Goal: Complete application form

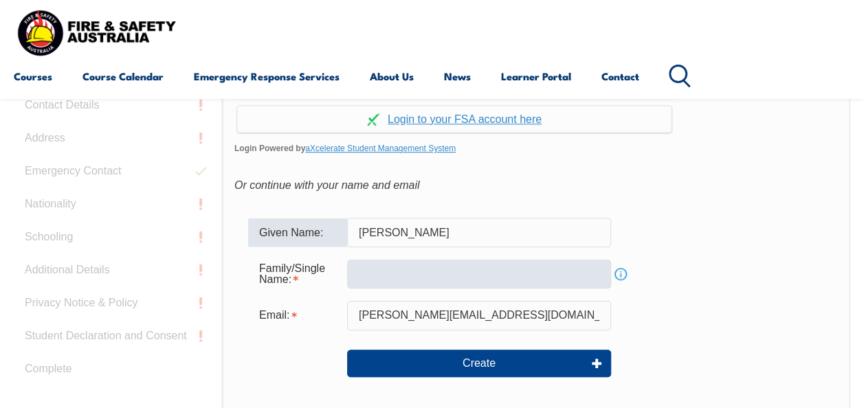
type input "[PERSON_NAME]"
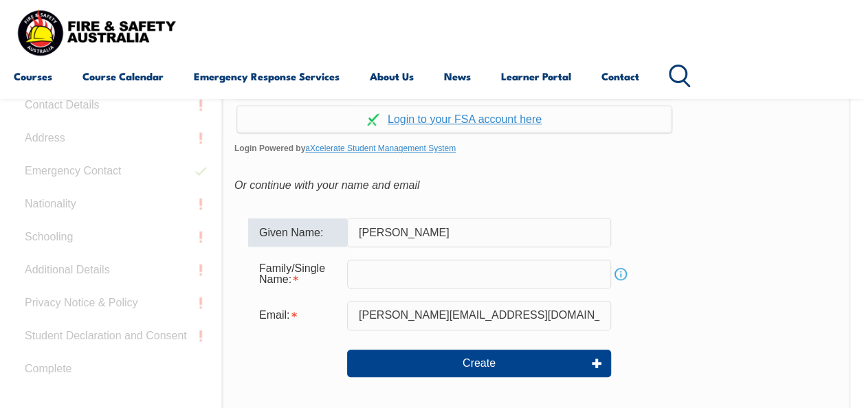
click at [360, 272] on input "text" at bounding box center [479, 274] width 264 height 29
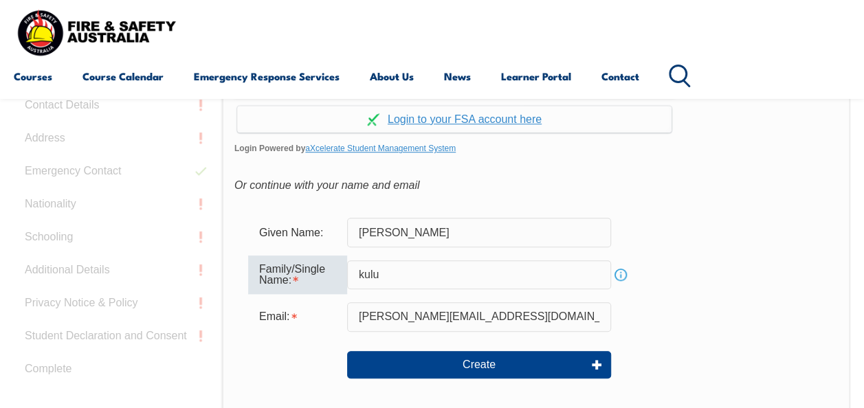
type input "Kulu"
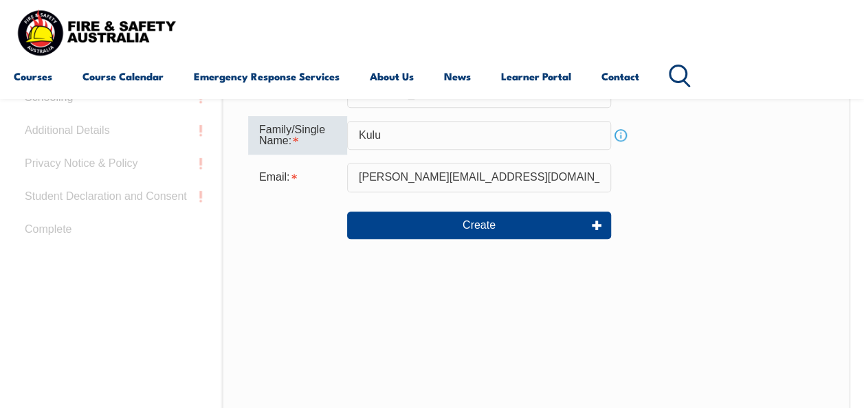
scroll to position [394, 0]
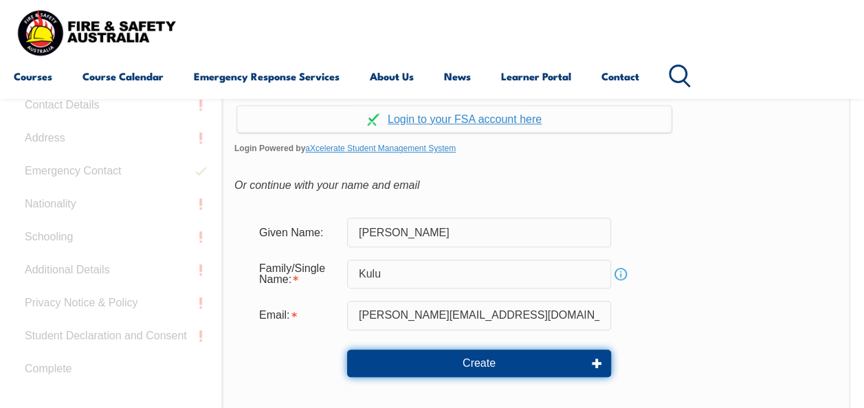
click at [487, 365] on button "Create" at bounding box center [479, 364] width 264 height 28
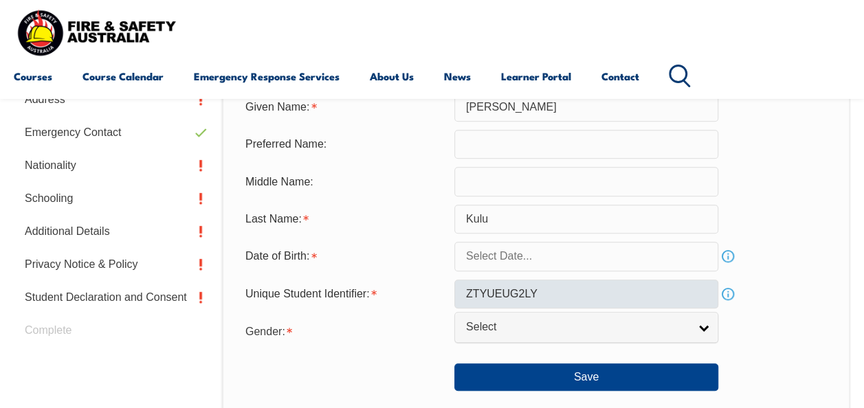
scroll to position [471, 0]
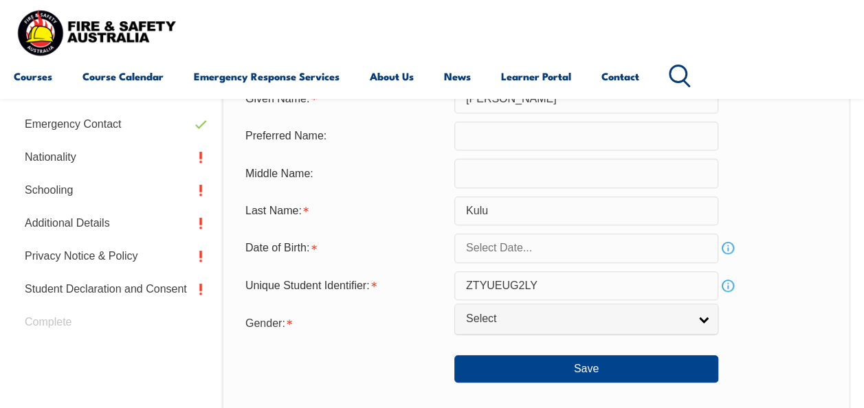
click at [575, 253] on input "text" at bounding box center [586, 248] width 264 height 29
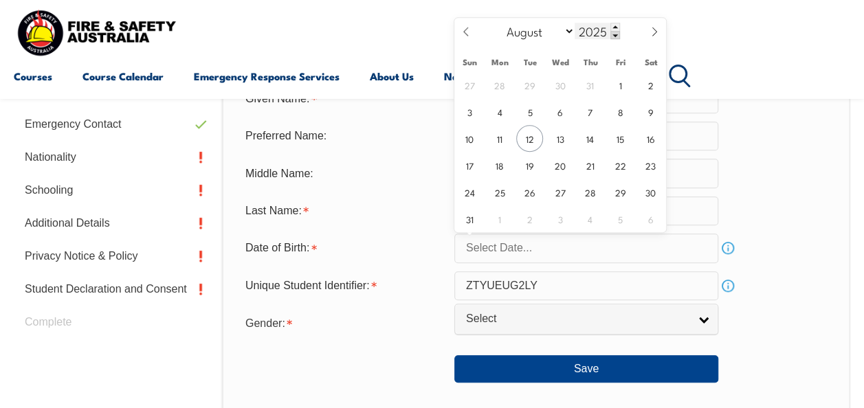
click at [613, 35] on span at bounding box center [616, 35] width 10 height 8
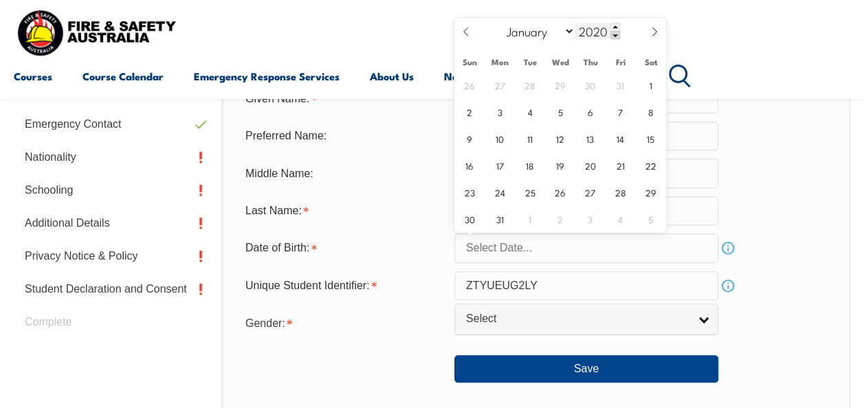
click at [613, 35] on span at bounding box center [616, 35] width 10 height 8
drag, startPoint x: 606, startPoint y: 30, endPoint x: 569, endPoint y: 37, distance: 37.8
click at [569, 37] on div "January February March April May June July August September October November De…" at bounding box center [560, 32] width 159 height 28
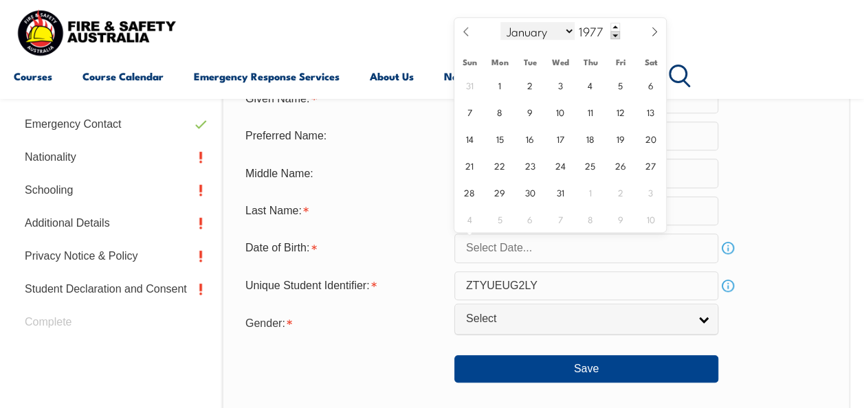
type input "1977"
click at [570, 26] on select "January February March April May June July August September October November De…" at bounding box center [538, 31] width 75 height 18
select select "1"
click at [501, 22] on select "January February March April May June July August September October November De…" at bounding box center [538, 31] width 75 height 18
click at [648, 114] on span "12" at bounding box center [650, 111] width 27 height 27
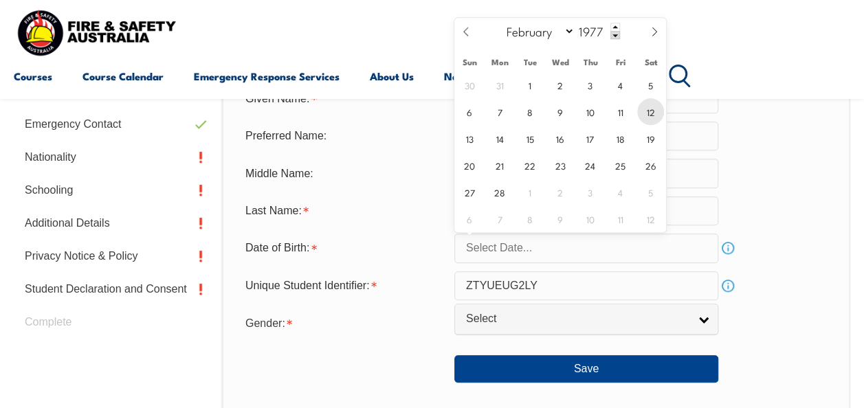
type input "February 12, 1977"
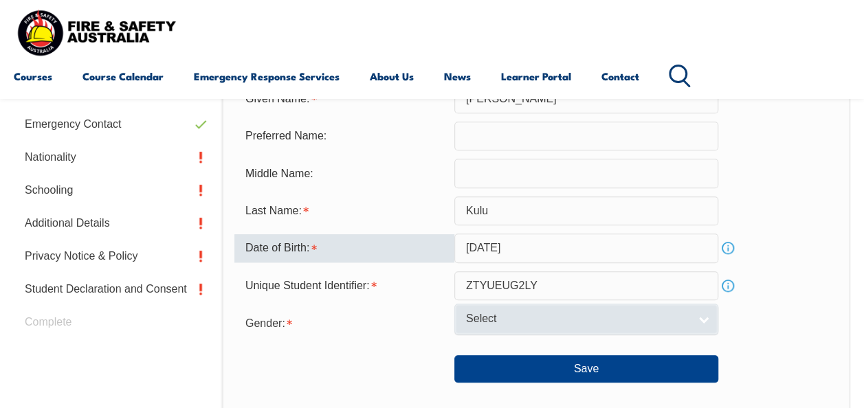
click at [696, 318] on link "Select" at bounding box center [586, 319] width 264 height 31
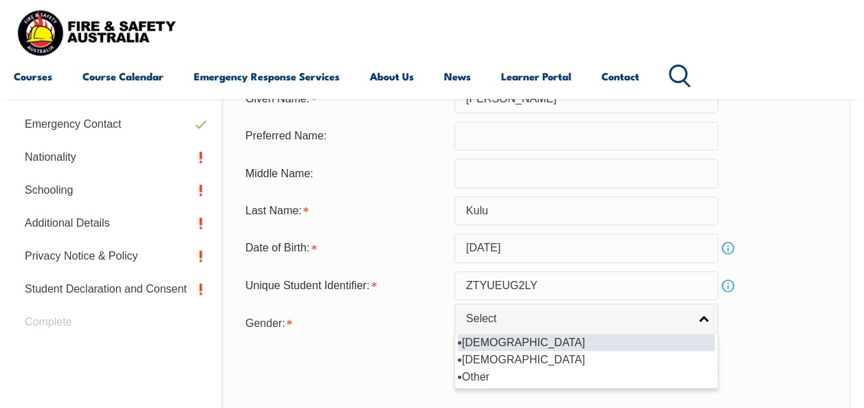
drag, startPoint x: 600, startPoint y: 347, endPoint x: 616, endPoint y: 358, distance: 19.8
click at [600, 347] on li "[DEMOGRAPHIC_DATA]" at bounding box center [586, 342] width 257 height 17
select select "M"
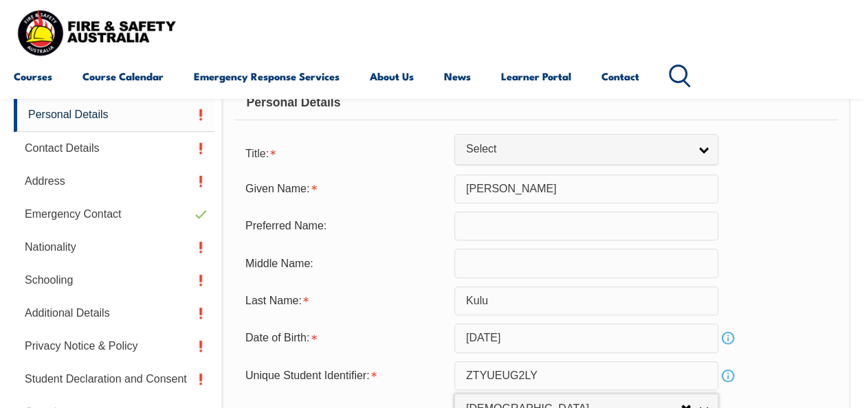
scroll to position [402, 0]
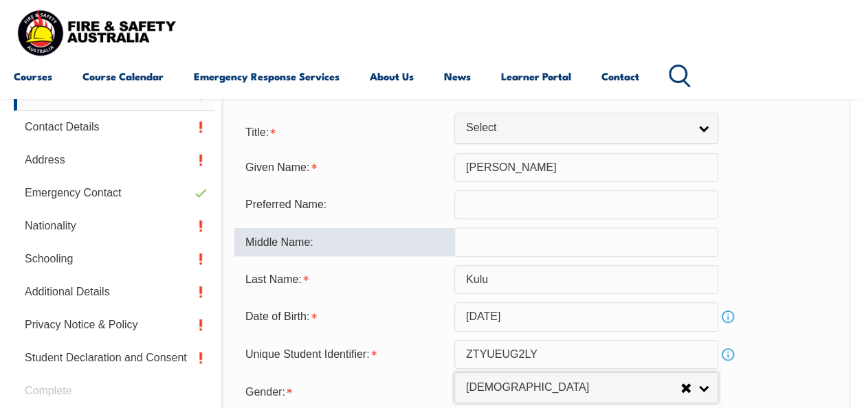
drag, startPoint x: 522, startPoint y: 237, endPoint x: 532, endPoint y: 248, distance: 15.6
click at [523, 237] on input "text" at bounding box center [586, 242] width 264 height 29
type input "m"
click at [802, 263] on form "Title: Mr Mrs Ms Miss Other Select Given Name: Mike Preferred Name: Middle Name…" at bounding box center [536, 285] width 604 height 335
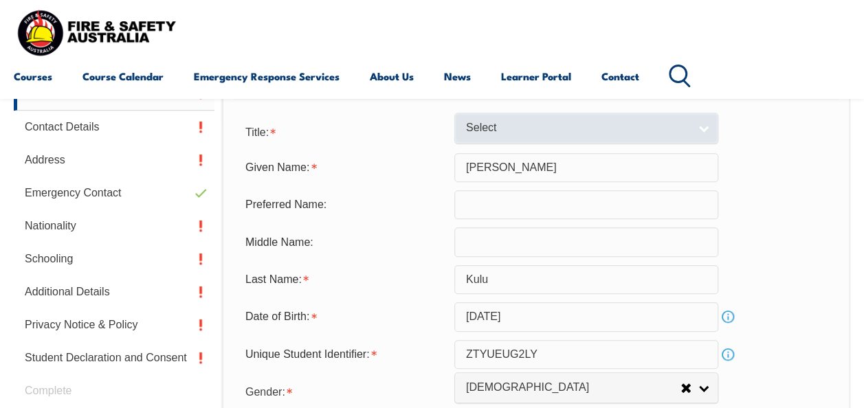
click at [695, 121] on link "Select" at bounding box center [586, 128] width 264 height 31
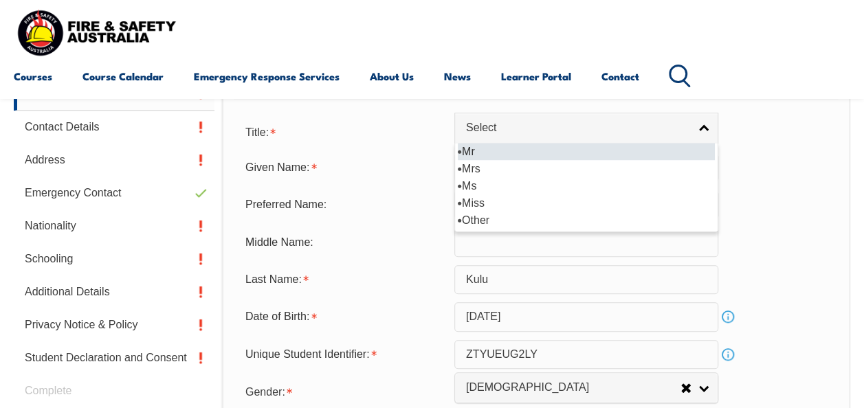
click at [562, 154] on li "Mr" at bounding box center [586, 151] width 257 height 17
select select "Mr"
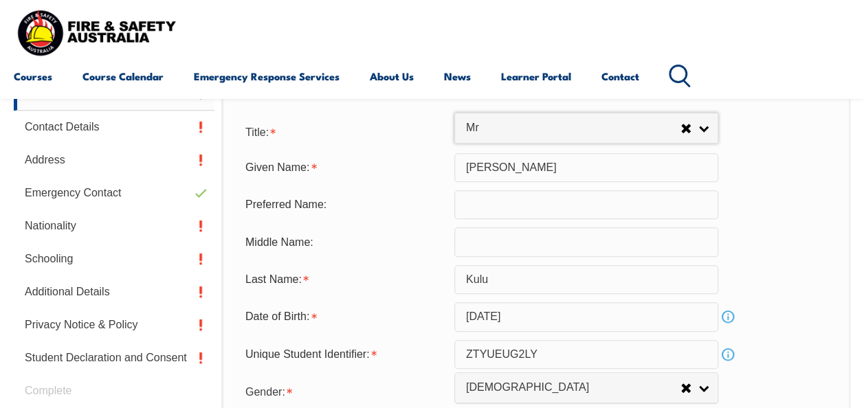
click at [813, 267] on div "Last Name: Kulu" at bounding box center [536, 279] width 604 height 29
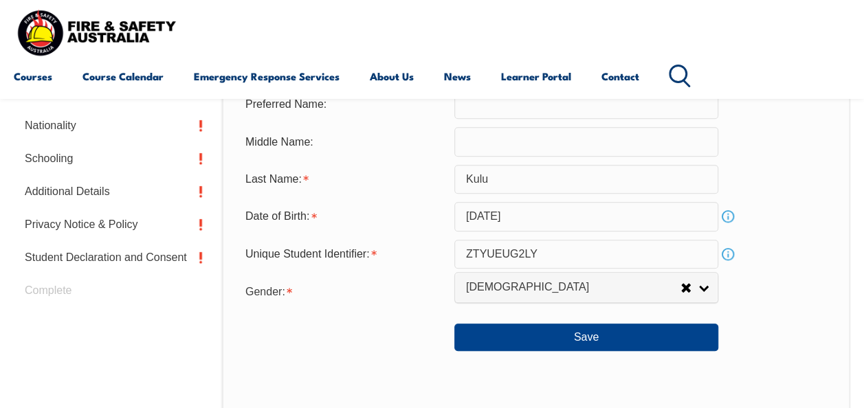
scroll to position [608, 0]
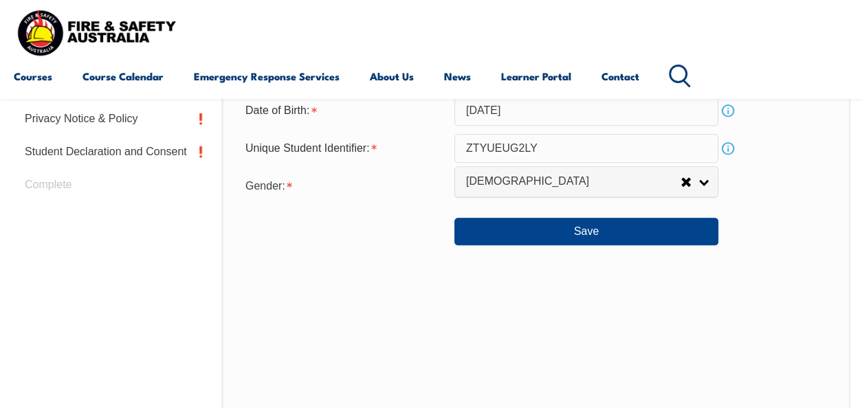
click at [641, 293] on div "Personal Details Title: Mr Mrs Ms Miss Other Mr Mr Mrs Ms Miss Other Given Name…" at bounding box center [536, 140] width 628 height 604
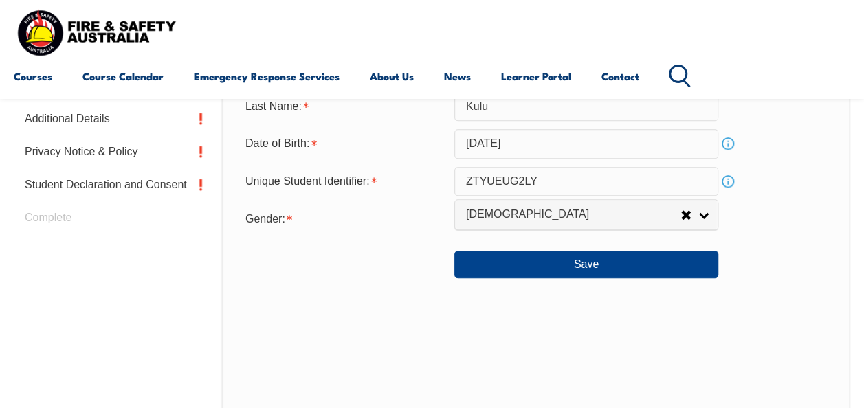
scroll to position [471, 0]
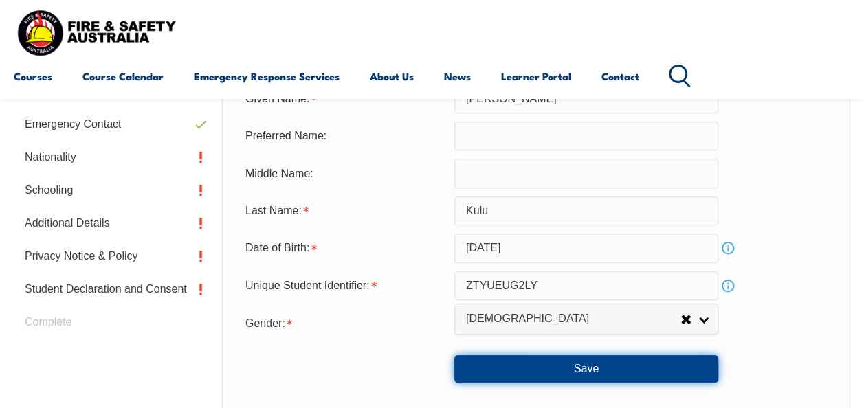
click at [580, 370] on button "Save" at bounding box center [586, 369] width 264 height 28
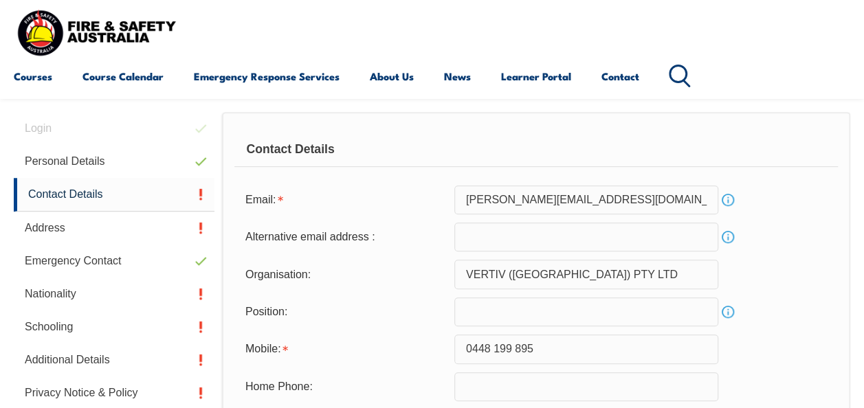
scroll to position [333, 0]
click at [545, 248] on input "email" at bounding box center [586, 238] width 264 height 29
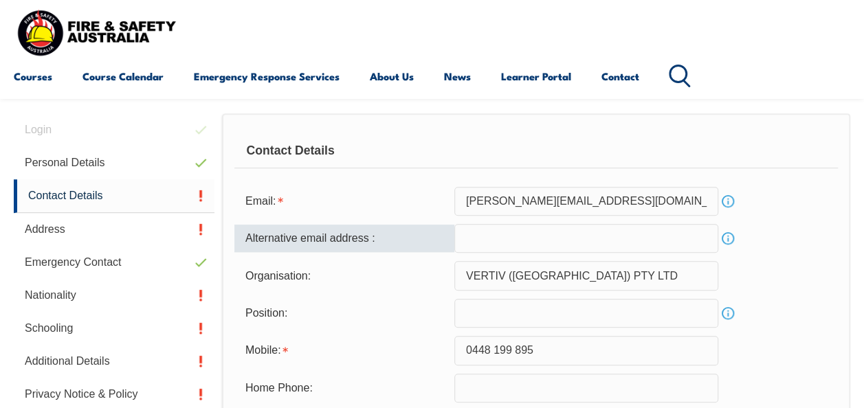
type input "mikekulu@hotmail.com"
click at [791, 326] on div "Position: Info" at bounding box center [536, 313] width 604 height 29
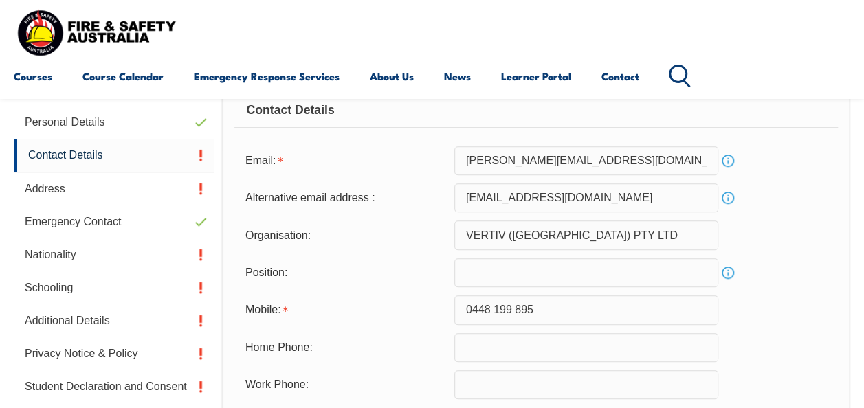
scroll to position [470, 0]
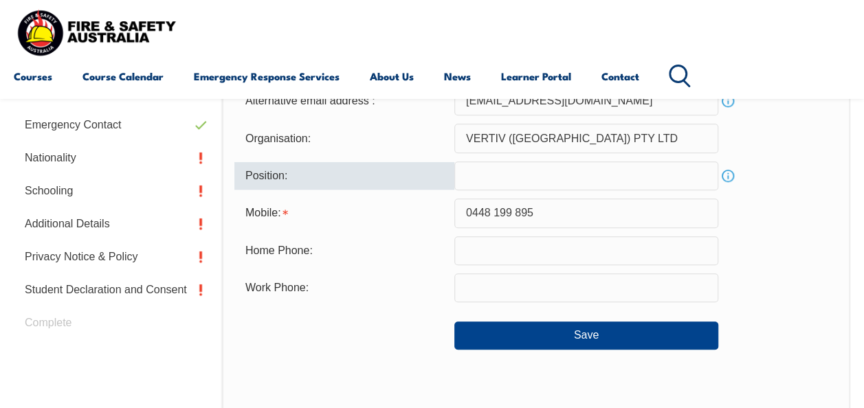
click at [534, 180] on input "text" at bounding box center [586, 176] width 264 height 29
type input "S"
click at [487, 175] on input "LCC Supervisor" at bounding box center [586, 176] width 264 height 29
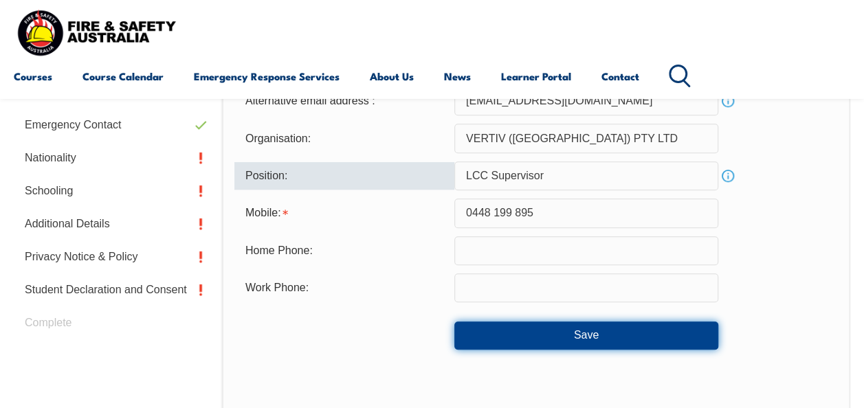
click at [645, 331] on button "Save" at bounding box center [586, 336] width 264 height 28
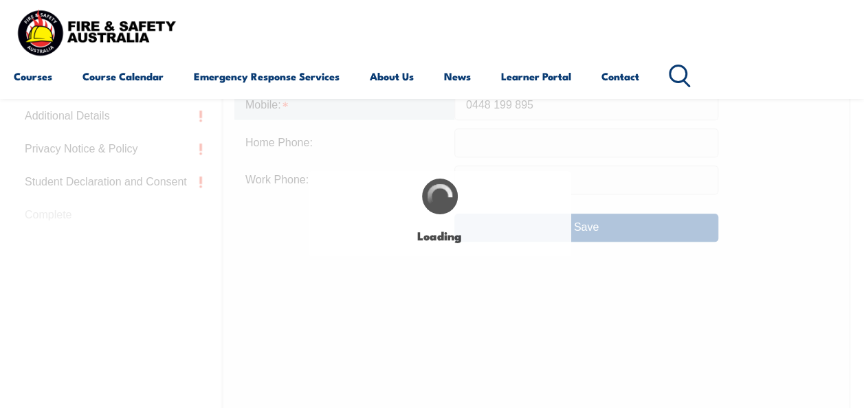
type input "LCC Supervisor"
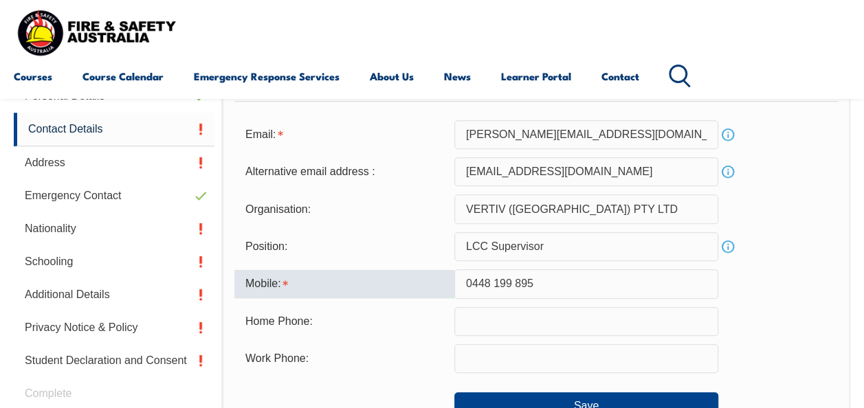
scroll to position [393, 0]
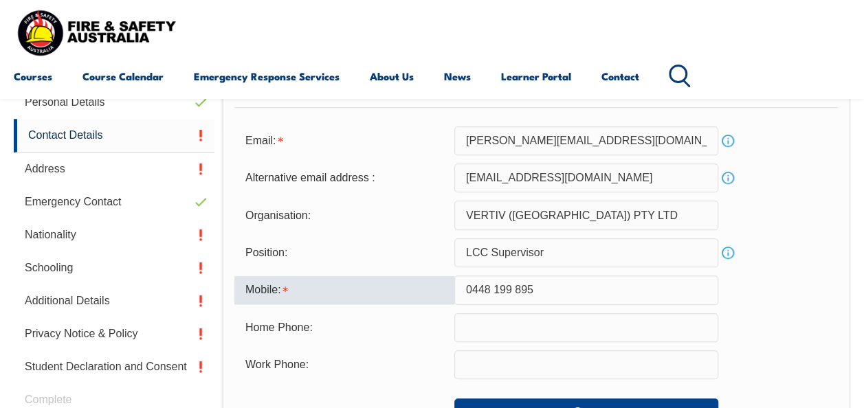
click at [519, 294] on input "0448 199 895" at bounding box center [586, 290] width 264 height 29
click at [492, 290] on input "0448 199 895" at bounding box center [586, 290] width 264 height 29
click at [496, 287] on input "0448 199 895" at bounding box center [586, 290] width 264 height 29
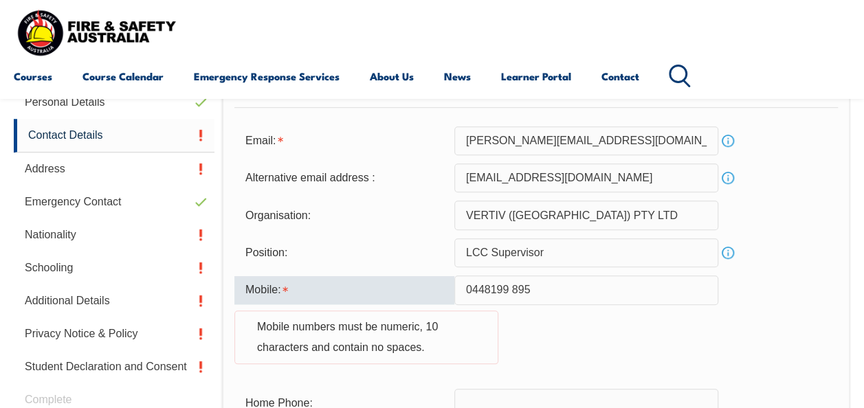
click at [513, 289] on input "0448199 895" at bounding box center [586, 290] width 264 height 29
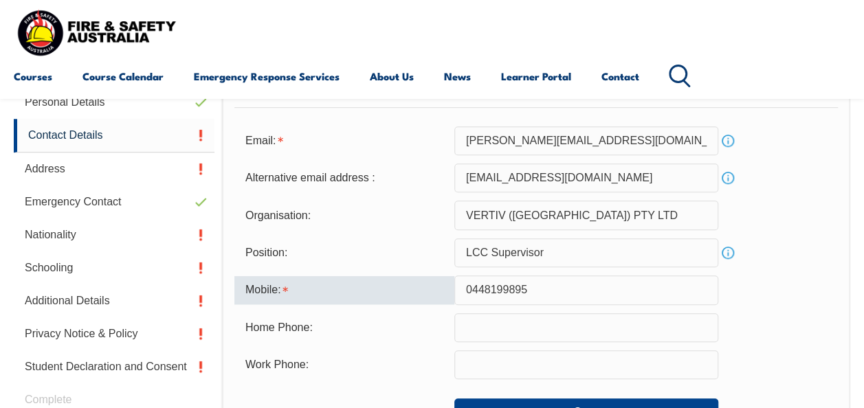
type input "0448199895"
click at [765, 341] on div "Home Phone:" at bounding box center [536, 328] width 604 height 29
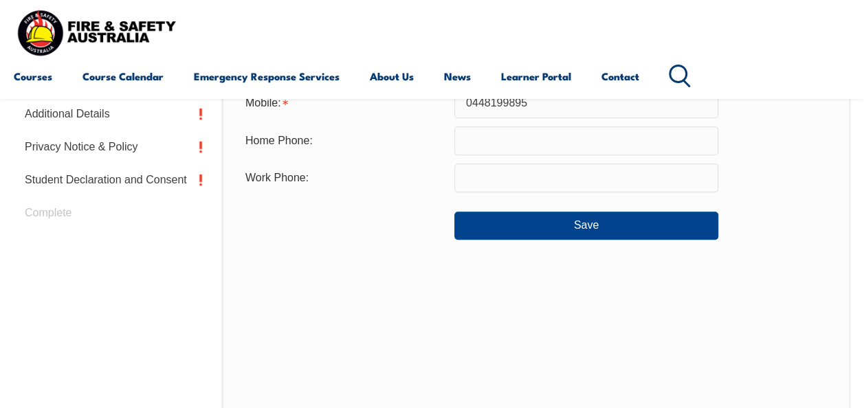
scroll to position [531, 0]
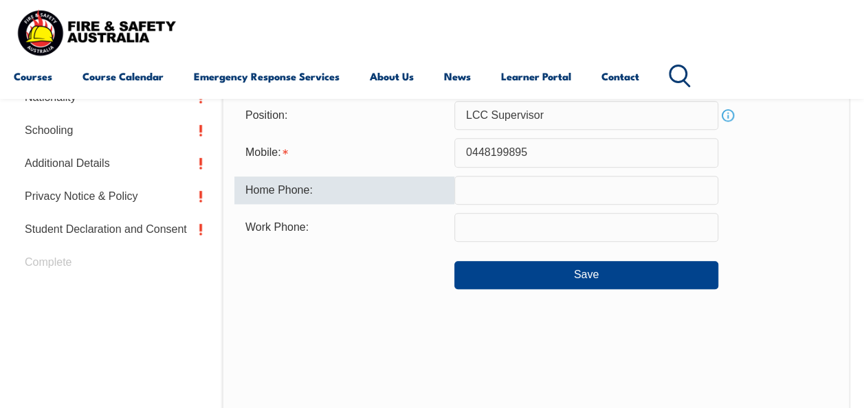
click at [537, 180] on input "text" at bounding box center [586, 190] width 264 height 29
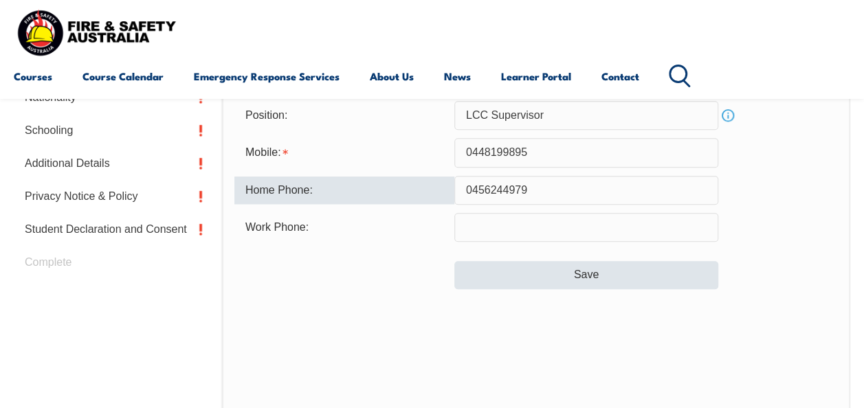
type input "0456244979"
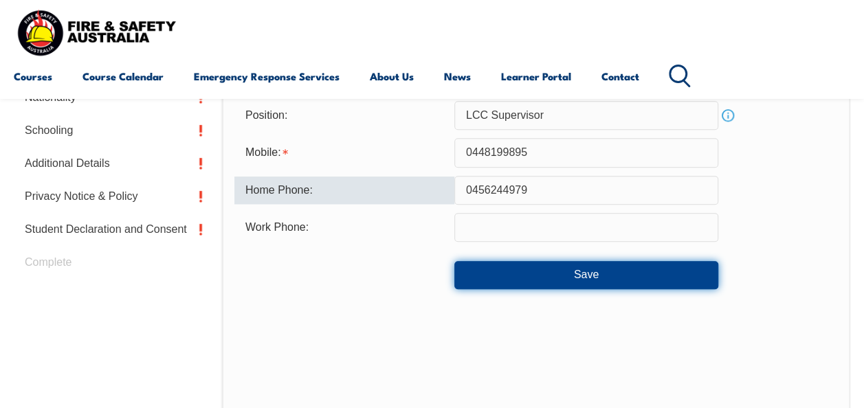
click at [593, 272] on button "Save" at bounding box center [586, 275] width 264 height 28
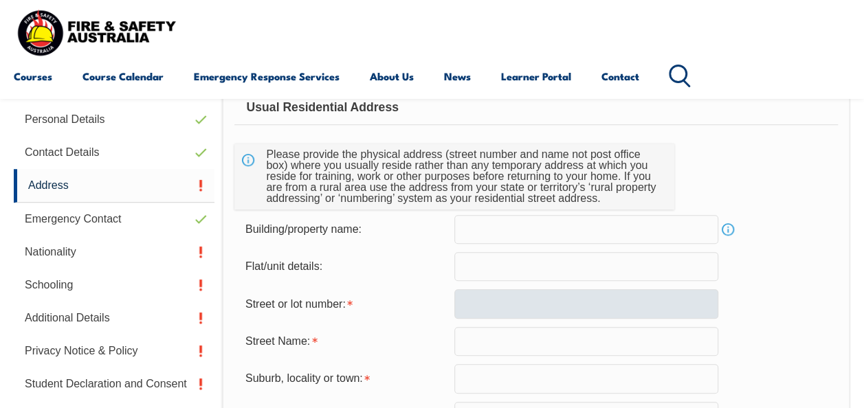
scroll to position [333, 0]
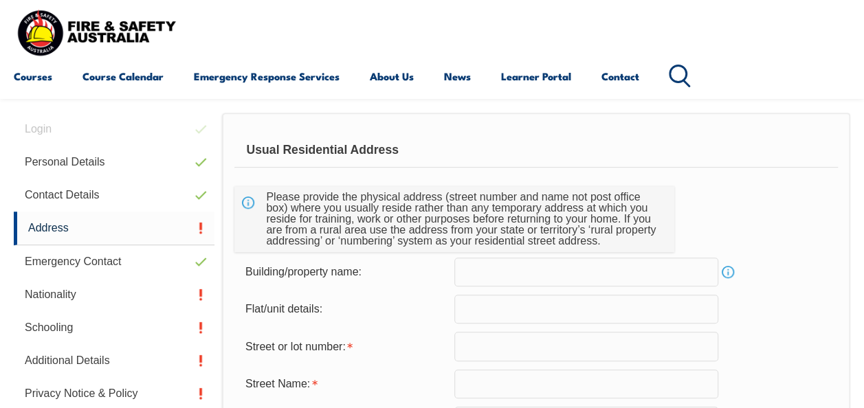
click at [521, 307] on input "text" at bounding box center [586, 309] width 264 height 29
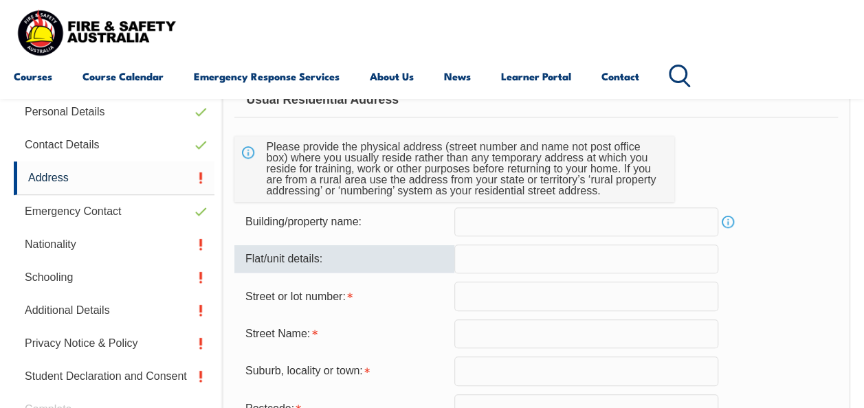
scroll to position [471, 0]
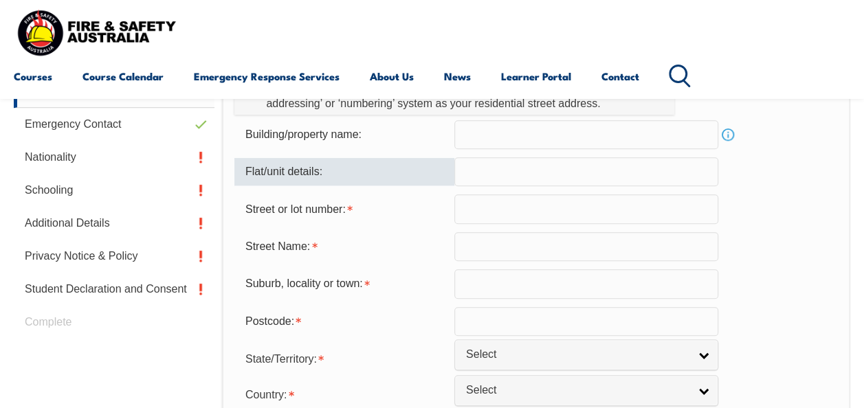
click at [483, 209] on input "text" at bounding box center [586, 209] width 264 height 29
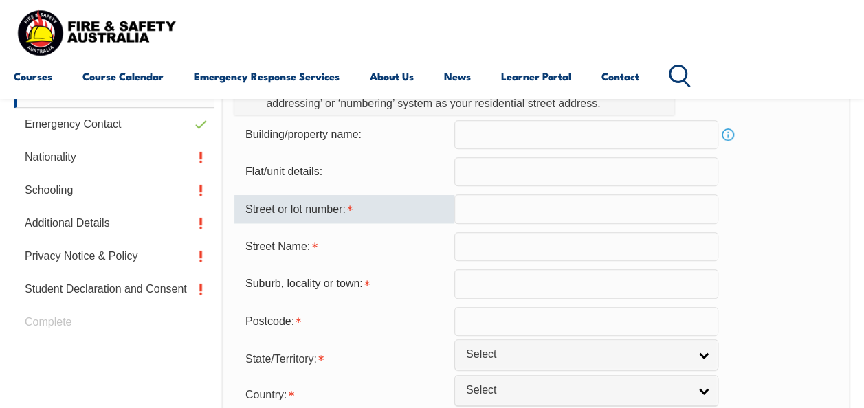
click at [512, 250] on input "text" at bounding box center [586, 246] width 264 height 29
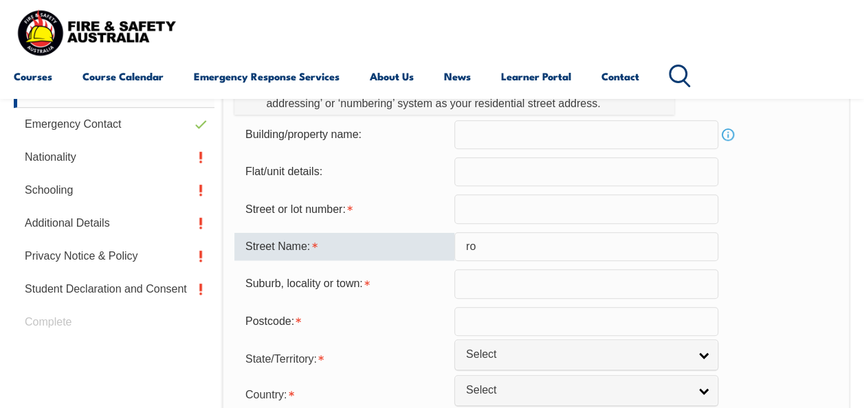
type input "r"
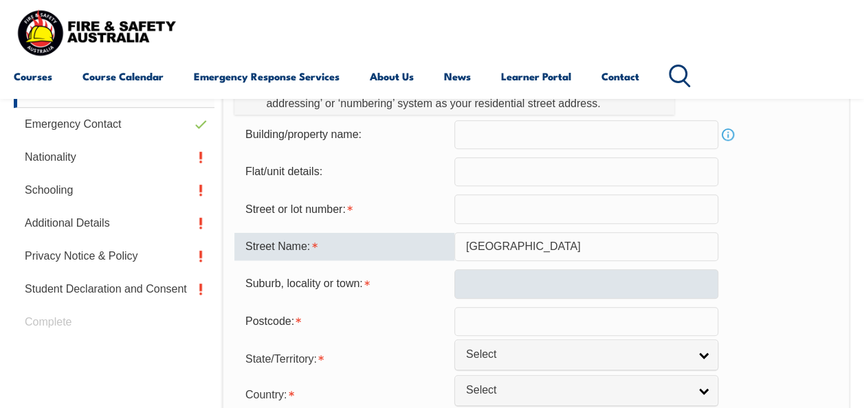
type input "Rocklands road"
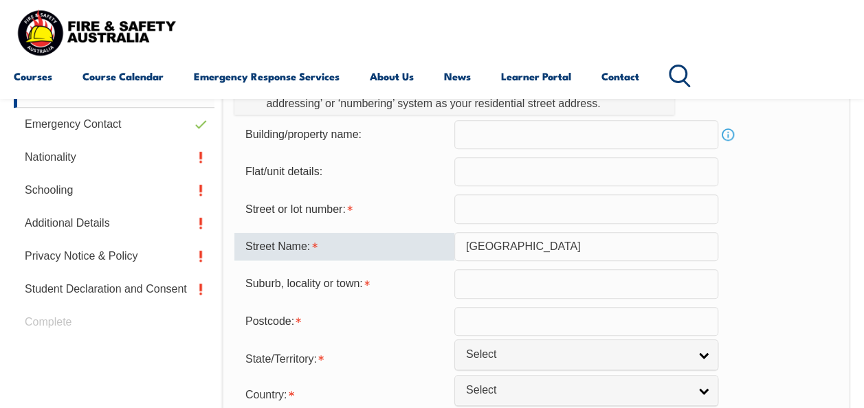
click at [568, 285] on input "text" at bounding box center [586, 284] width 264 height 29
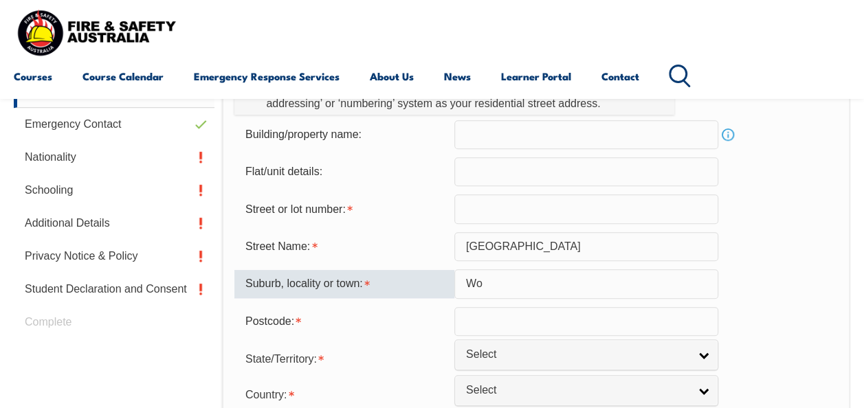
type input "W"
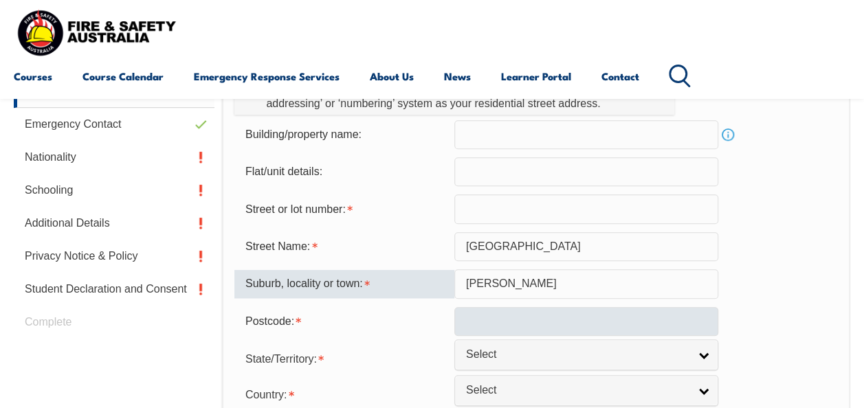
type input "Wollstonecraft"
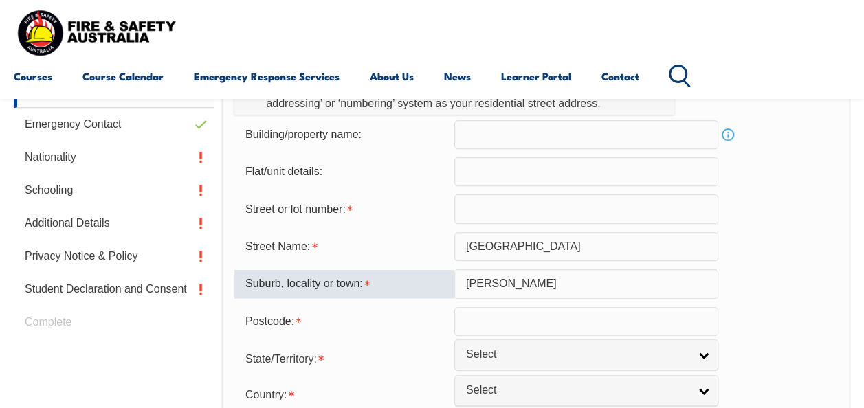
click at [529, 319] on input "text" at bounding box center [586, 321] width 264 height 29
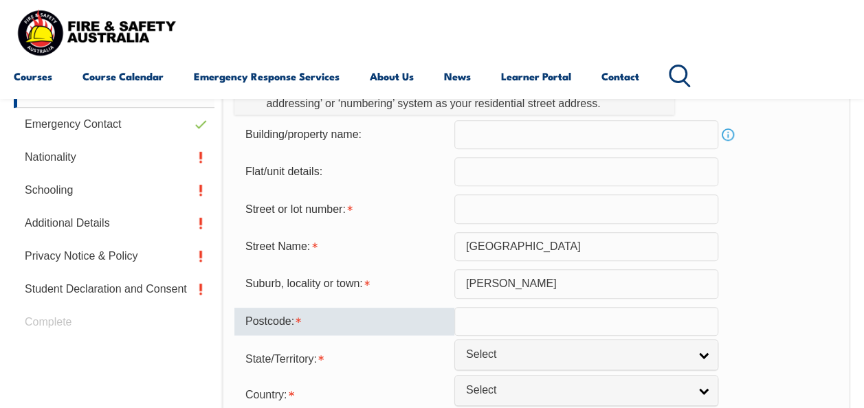
type input "2147"
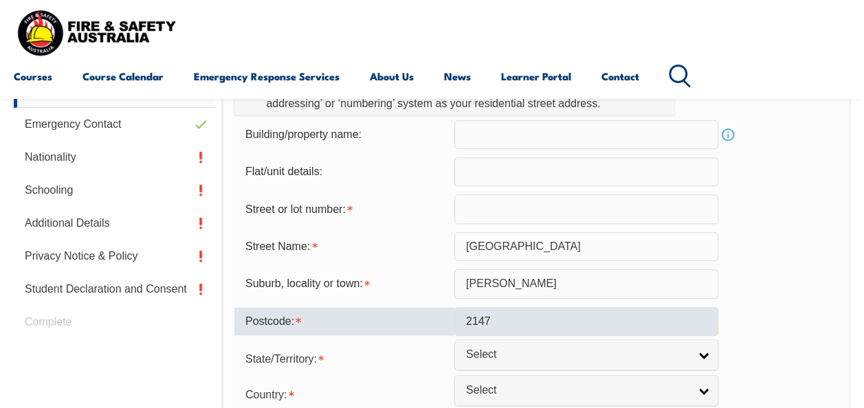
type input "Unit 7, 110 Sta"
select select "[GEOGRAPHIC_DATA]"
select select "1101"
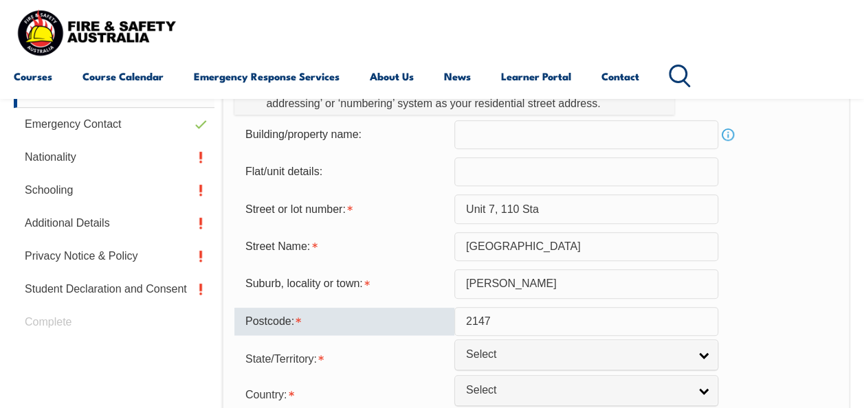
click at [512, 323] on input "2147" at bounding box center [586, 321] width 264 height 29
type input "2"
click at [575, 201] on input "Unit 7, 110 Sta" at bounding box center [586, 209] width 264 height 29
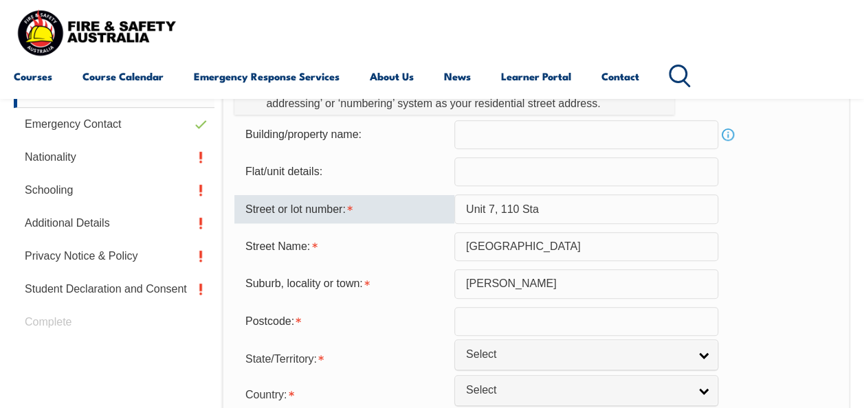
click at [576, 201] on input "Unit 7, 110 Sta" at bounding box center [586, 209] width 264 height 29
type input "U"
type input "u"
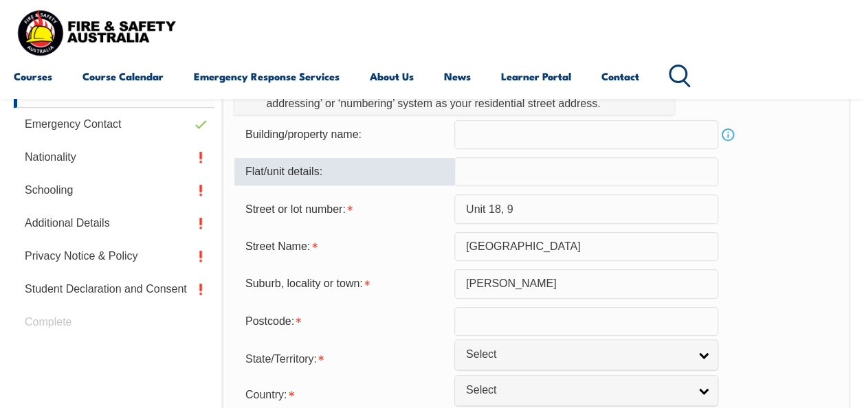
click at [503, 180] on input "text" at bounding box center [586, 171] width 264 height 29
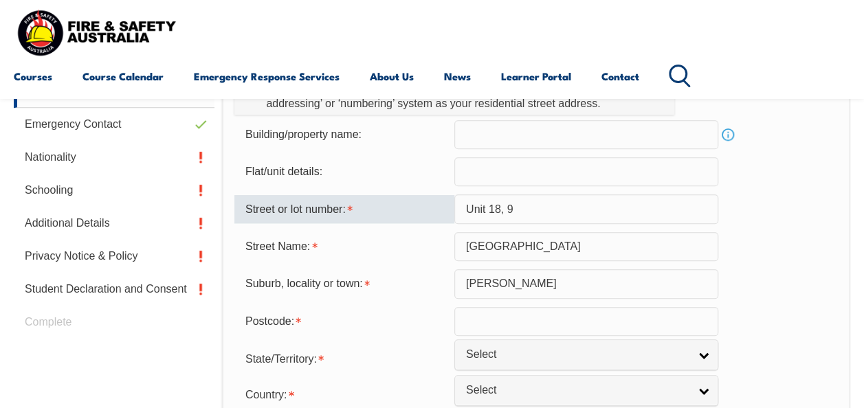
drag, startPoint x: 507, startPoint y: 212, endPoint x: 439, endPoint y: 209, distance: 68.1
click at [439, 209] on div "Street or lot number: Unit 18, 9" at bounding box center [536, 209] width 604 height 29
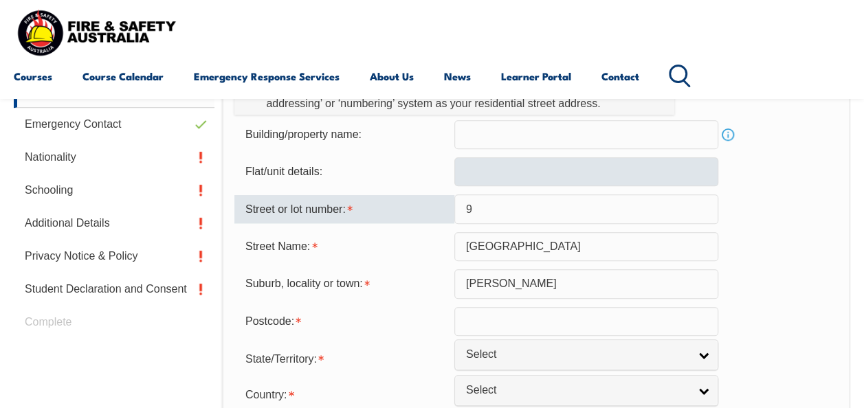
type input "9"
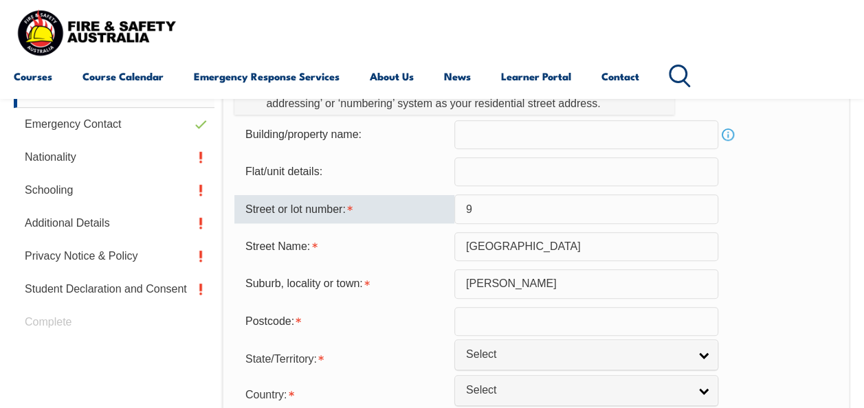
click at [495, 171] on input "text" at bounding box center [586, 171] width 264 height 29
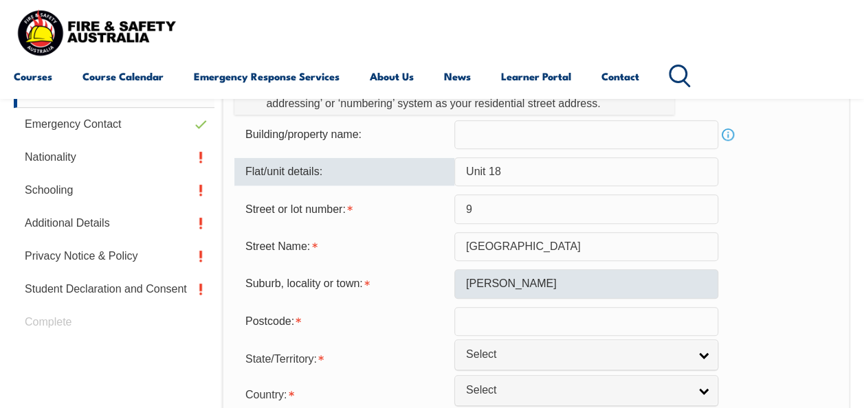
scroll to position [540, 0]
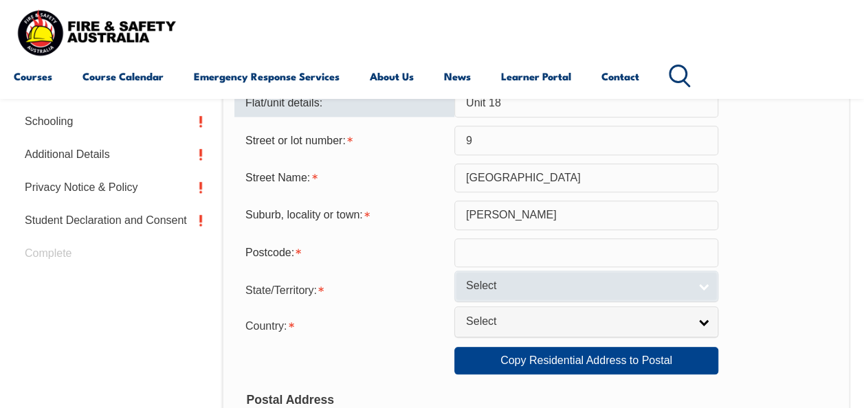
type input "Unit 18"
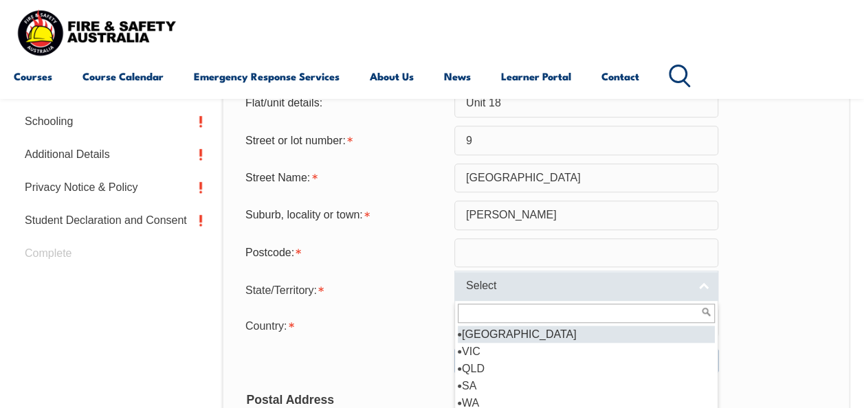
click at [553, 289] on span "Select" at bounding box center [577, 286] width 223 height 14
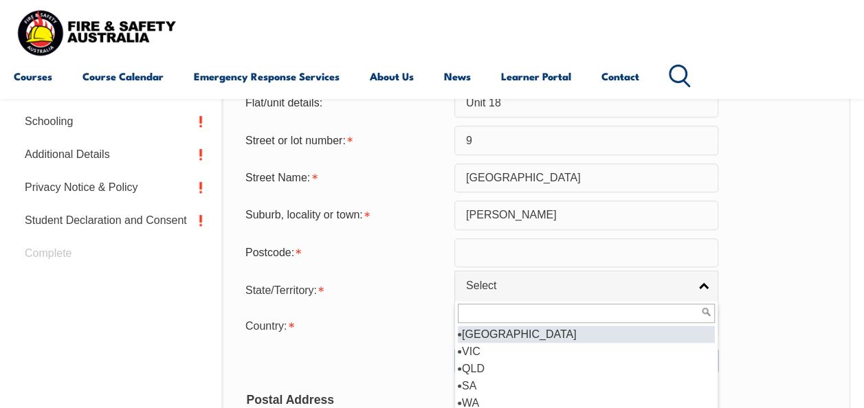
drag, startPoint x: 518, startPoint y: 337, endPoint x: 512, endPoint y: 323, distance: 15.4
click at [518, 337] on li "[GEOGRAPHIC_DATA]" at bounding box center [586, 334] width 257 height 17
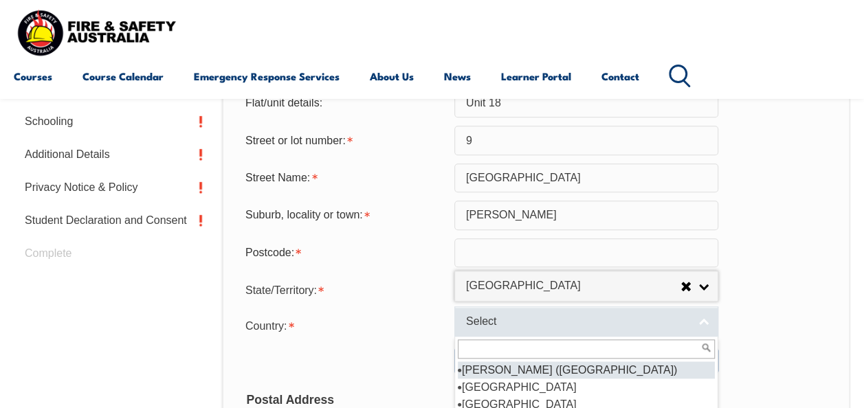
click at [507, 323] on span "Select" at bounding box center [577, 322] width 223 height 14
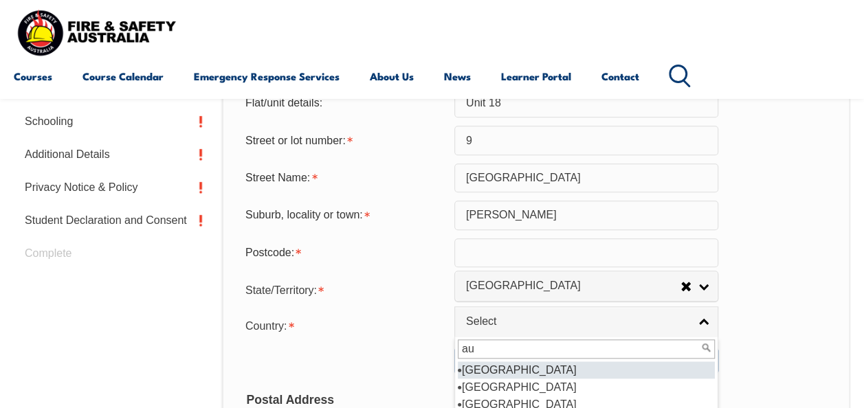
scroll to position [0, 0]
type input "aust"
click at [503, 368] on li "Aust ralia" at bounding box center [586, 370] width 257 height 17
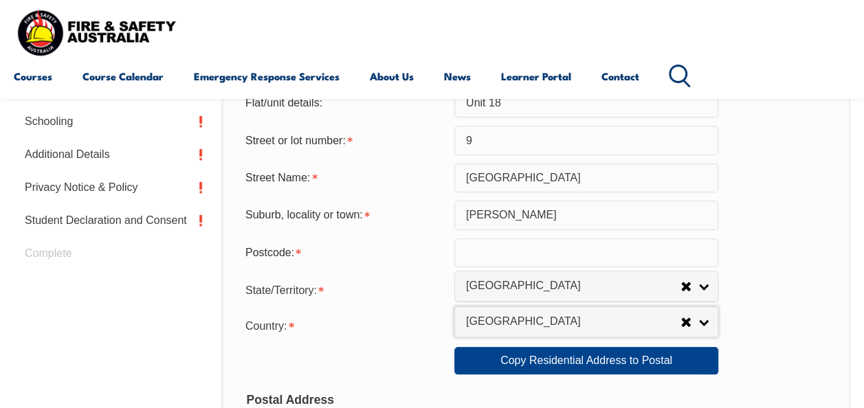
click at [502, 251] on input "text" at bounding box center [586, 253] width 264 height 29
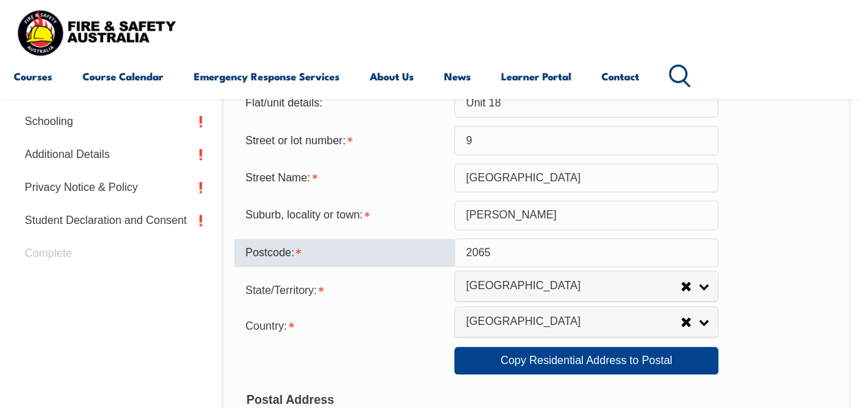
type input "2065"
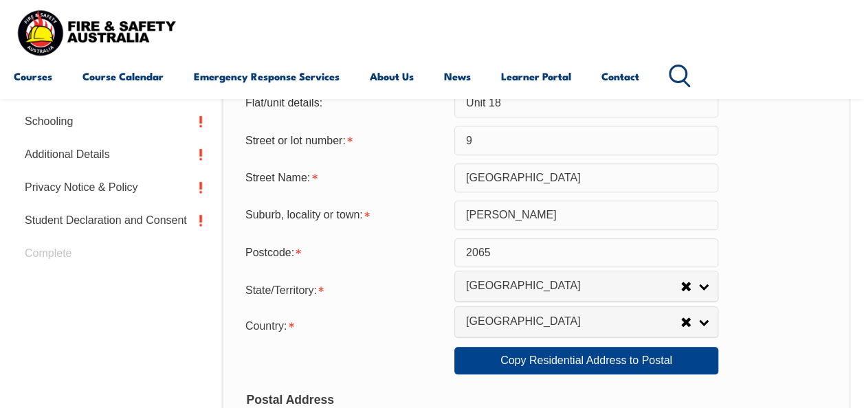
click at [795, 308] on form "Usual Residential Address Please provide the physical address (street number an…" at bounding box center [536, 367] width 604 height 881
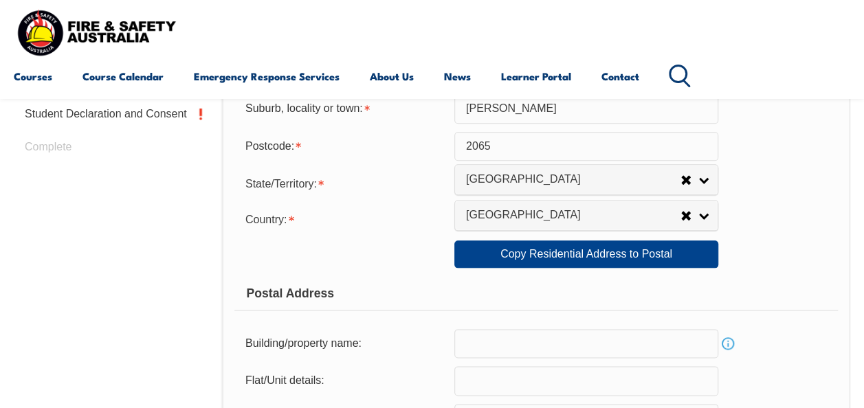
scroll to position [677, 0]
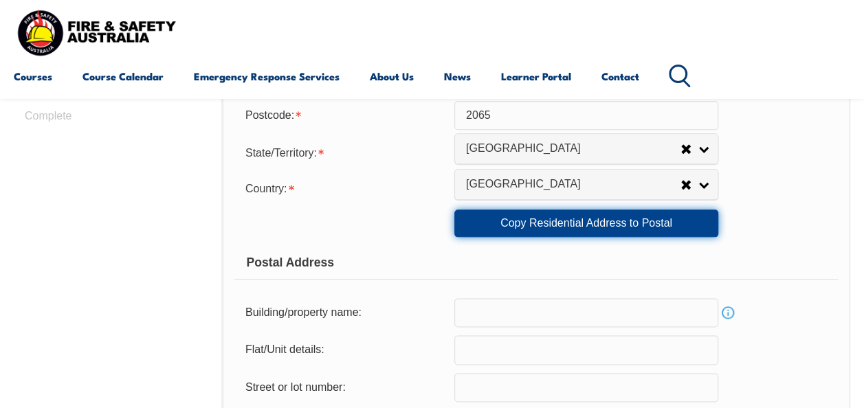
click at [608, 225] on link "Copy Residential Address to Postal" at bounding box center [586, 224] width 264 height 28
type input "Unit 18"
type input "9"
type input "Rocklands road"
type input "Wollstonecraft"
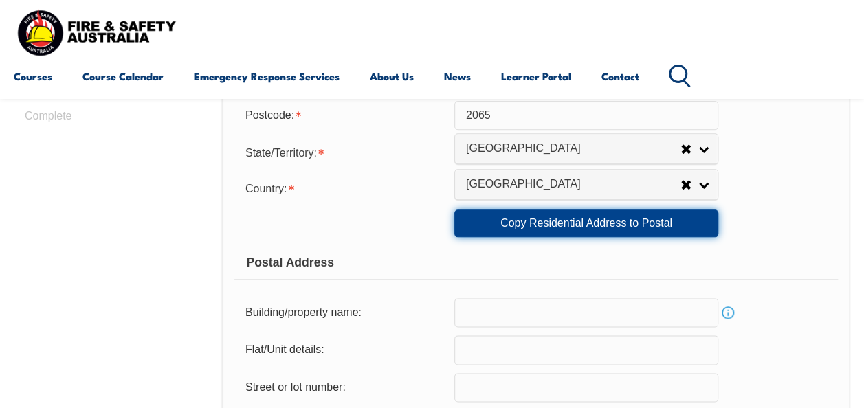
select select "[GEOGRAPHIC_DATA]"
type input "2065"
select select "1101"
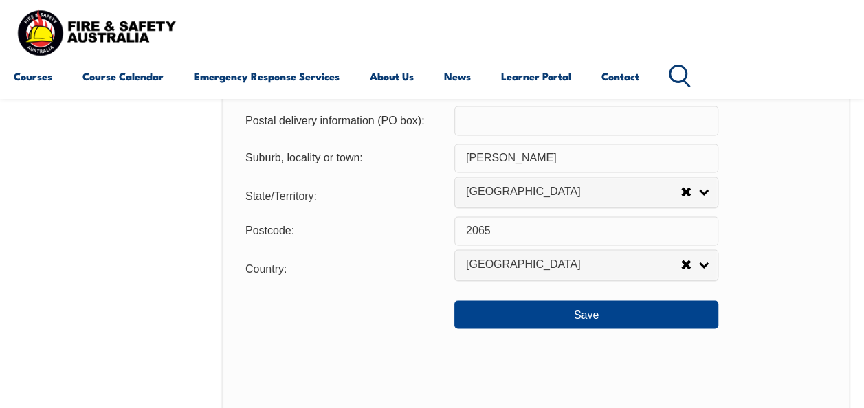
scroll to position [1021, 0]
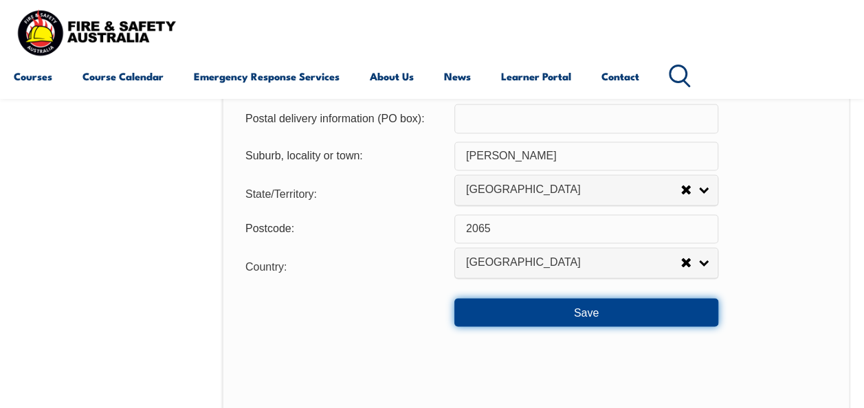
click at [604, 309] on button "Save" at bounding box center [586, 312] width 264 height 28
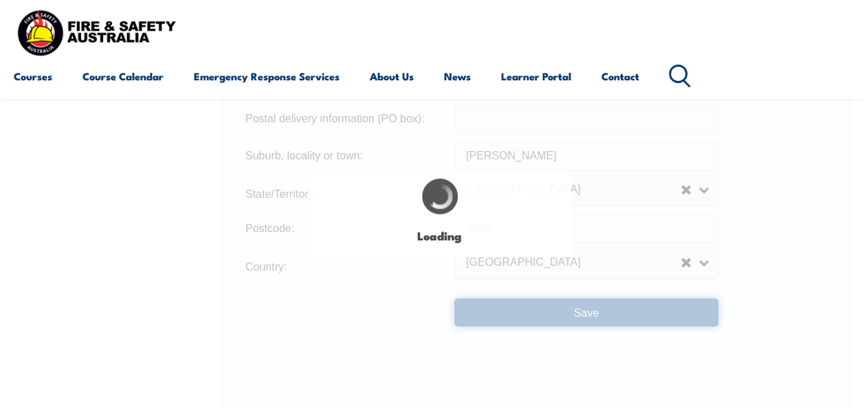
type input "Unit 18"
type input "9"
type input "Rocklands road"
type input "Wollstonecraft"
type input "Unit 18"
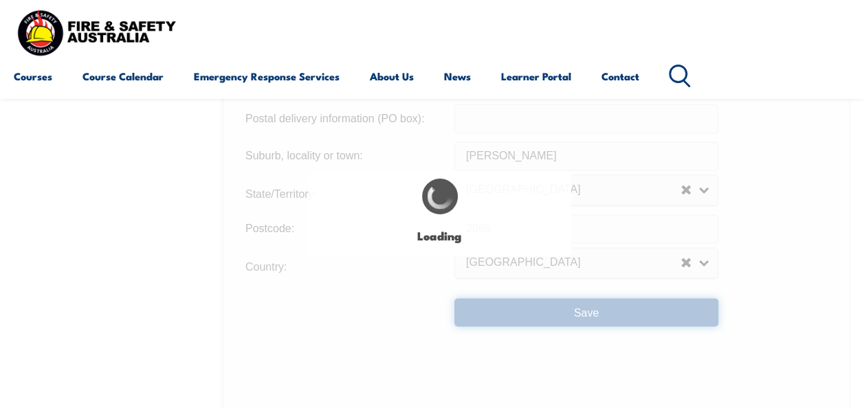
type input "9"
type input "Rocklands road"
type input "Wollstonecraft"
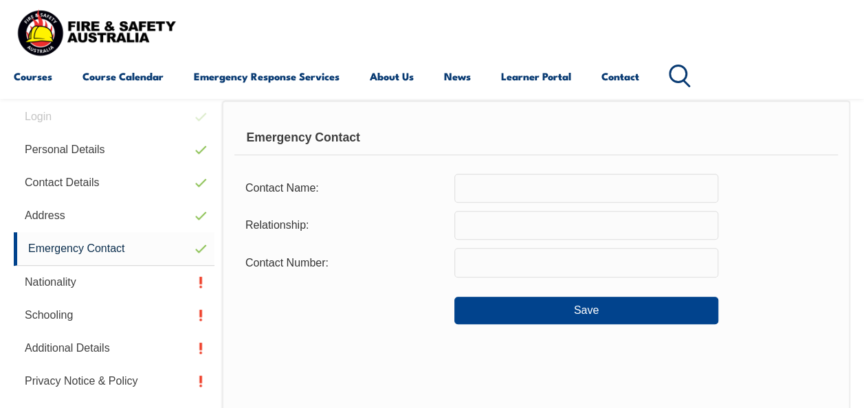
scroll to position [333, 0]
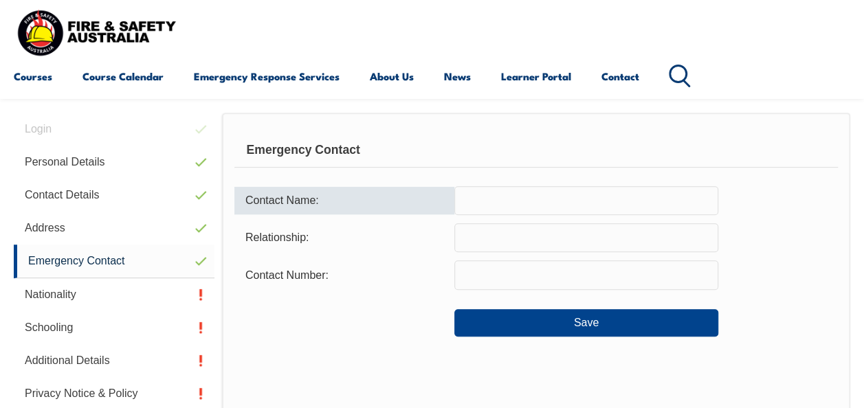
click at [502, 203] on input "text" at bounding box center [586, 200] width 264 height 29
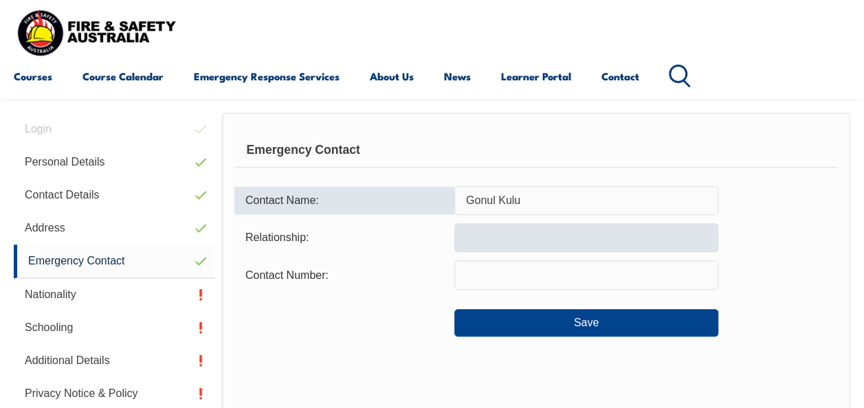
type input "Gonul Kulu"
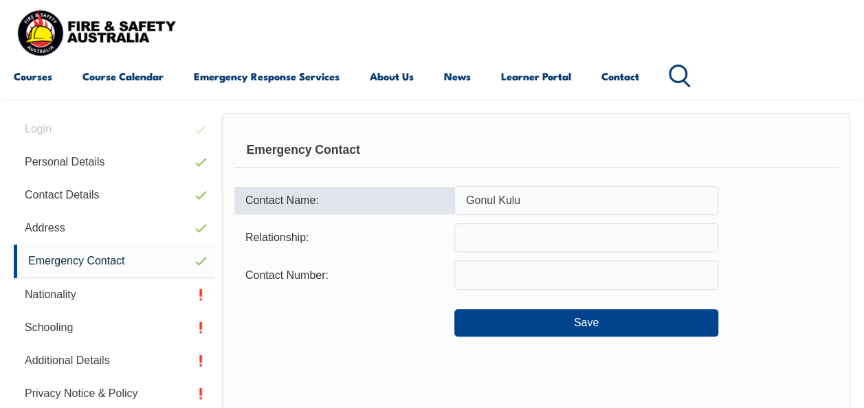
click at [547, 234] on input "text" at bounding box center [586, 237] width 264 height 29
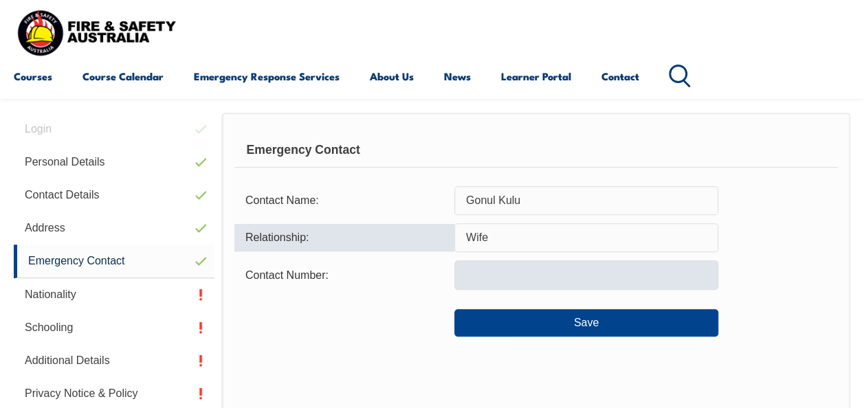
type input "Wife"
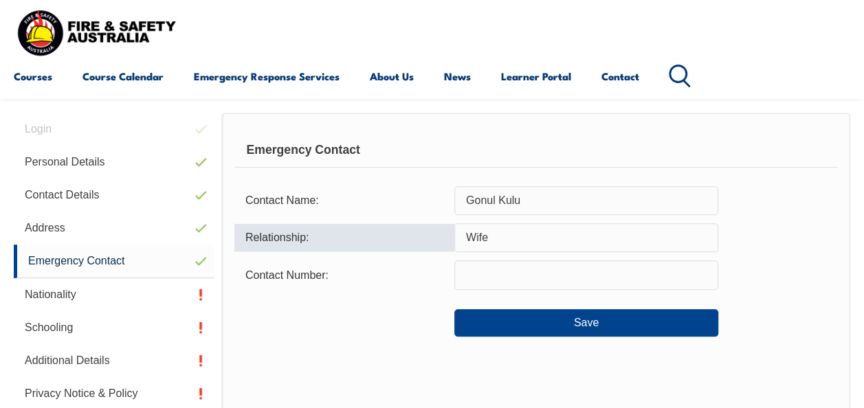
click at [539, 272] on input "text" at bounding box center [586, 275] width 264 height 29
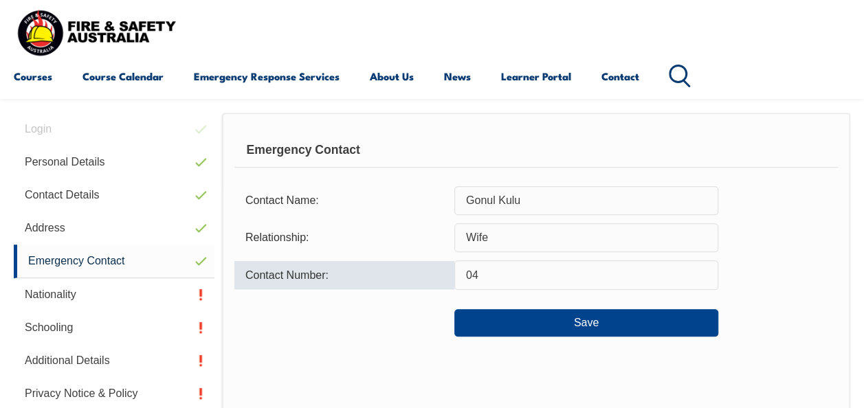
type input "0"
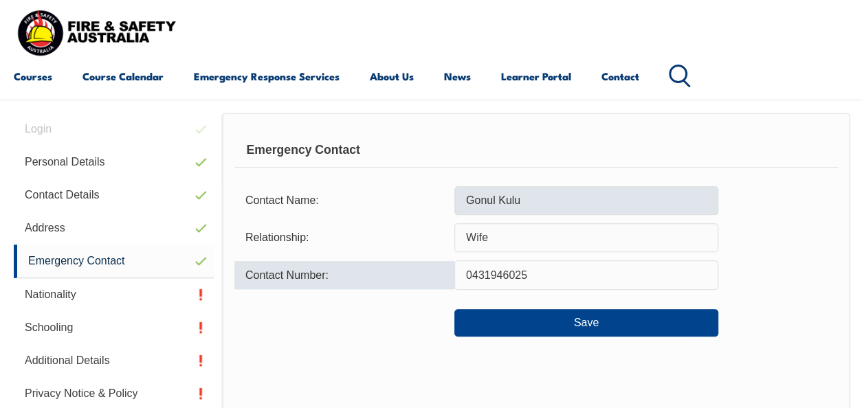
type input "0431946025"
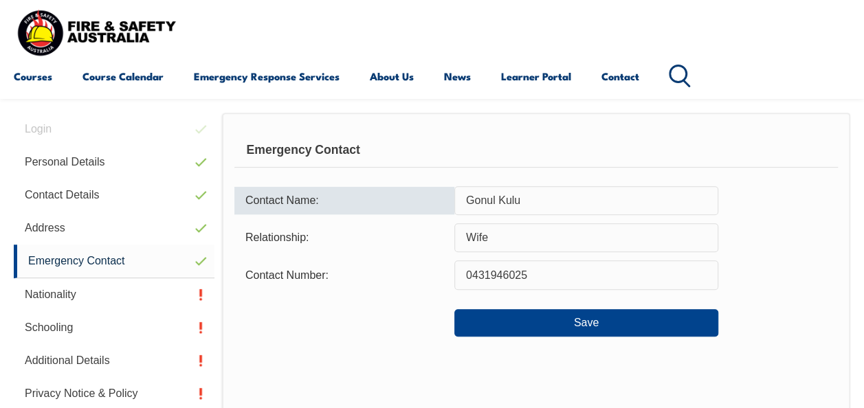
click at [558, 206] on input "Gonul Kulu" at bounding box center [586, 200] width 264 height 29
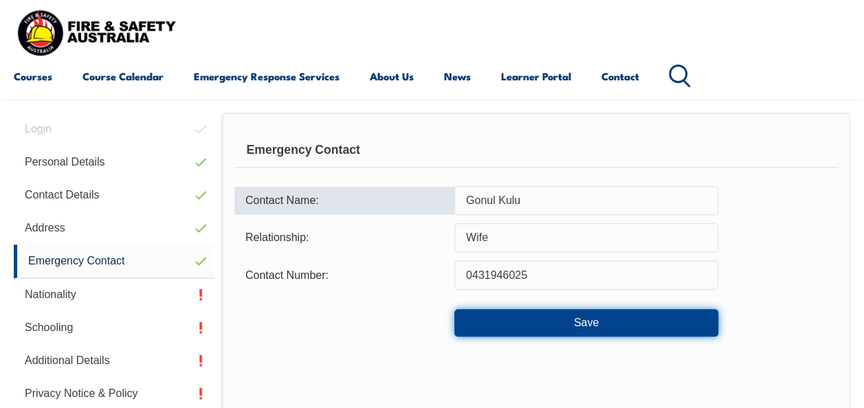
click at [604, 319] on button "Save" at bounding box center [586, 323] width 264 height 28
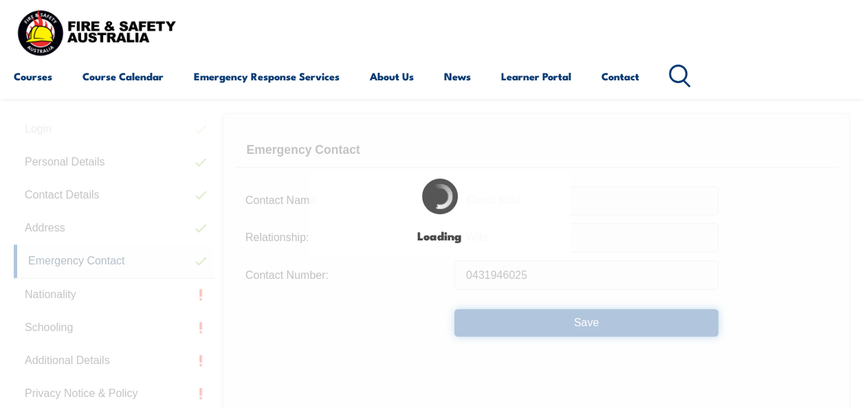
type input "Gonul Kulu"
type input "Wife"
type input "0431946025"
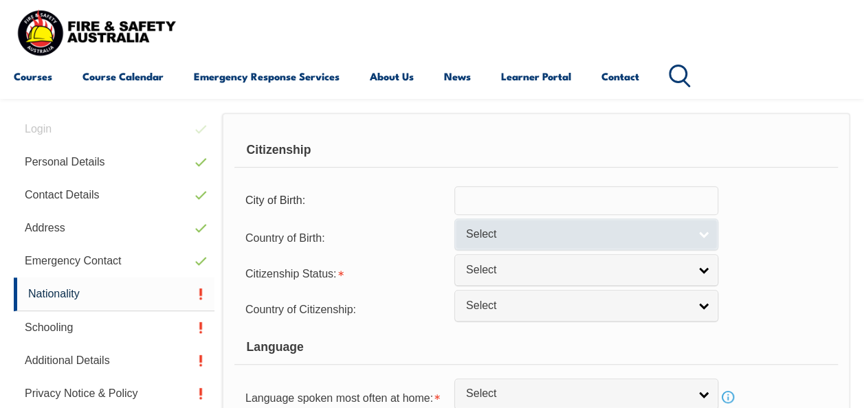
click at [699, 232] on link "Select" at bounding box center [586, 234] width 264 height 31
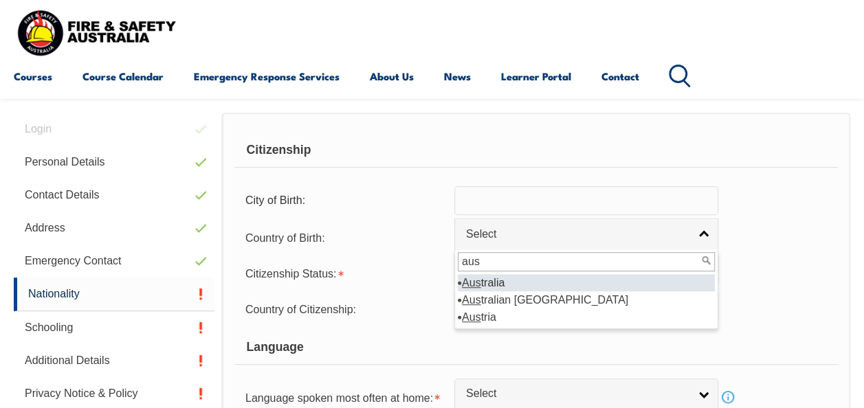
type input "aus"
click at [487, 278] on li "Aus tralia" at bounding box center [586, 282] width 257 height 17
select select "1101"
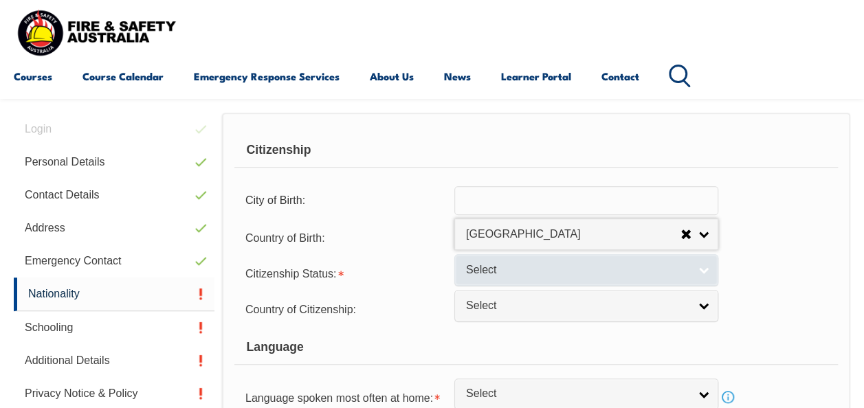
click at [497, 273] on span "Select" at bounding box center [577, 270] width 223 height 14
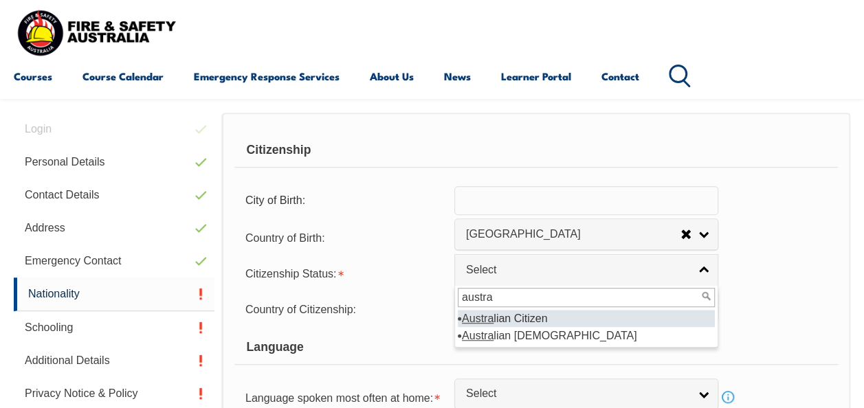
type input "austra"
click at [513, 315] on li "Austra lian Citizen" at bounding box center [586, 318] width 257 height 17
select select "1"
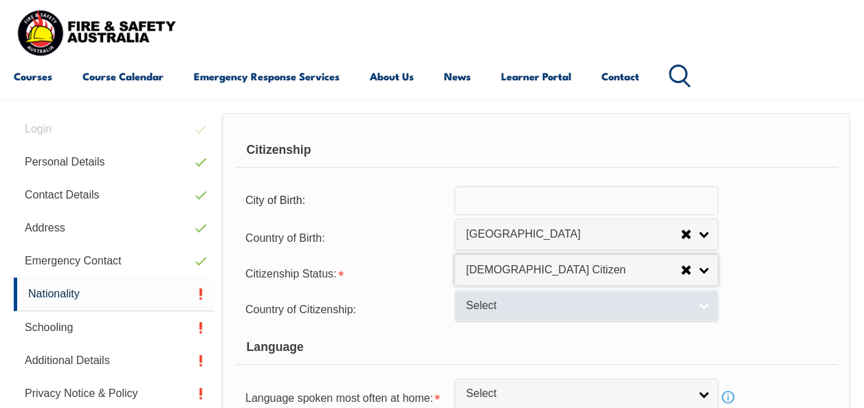
click at [512, 301] on span "Select" at bounding box center [577, 306] width 223 height 14
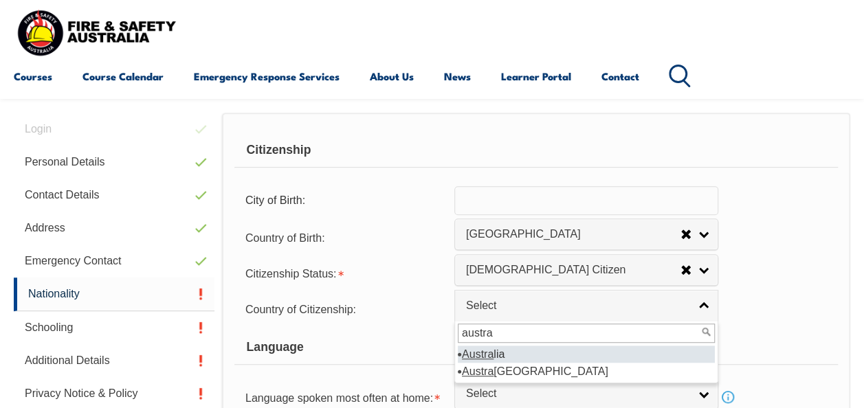
type input "austra"
click at [483, 349] on em "Austra" at bounding box center [478, 355] width 32 height 12
select select "1101"
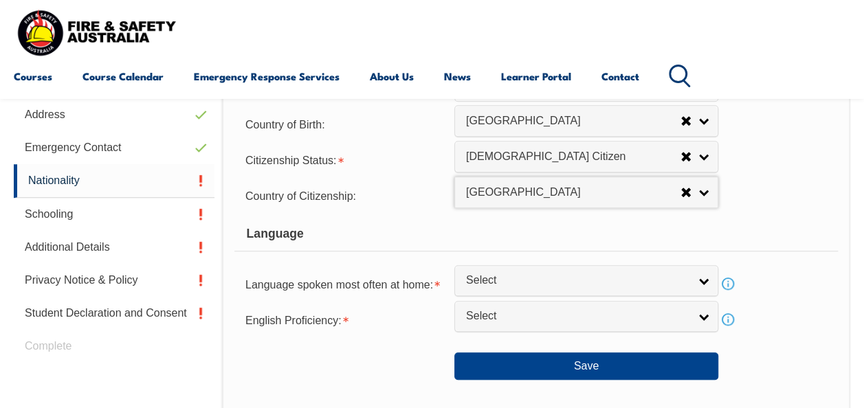
scroll to position [540, 0]
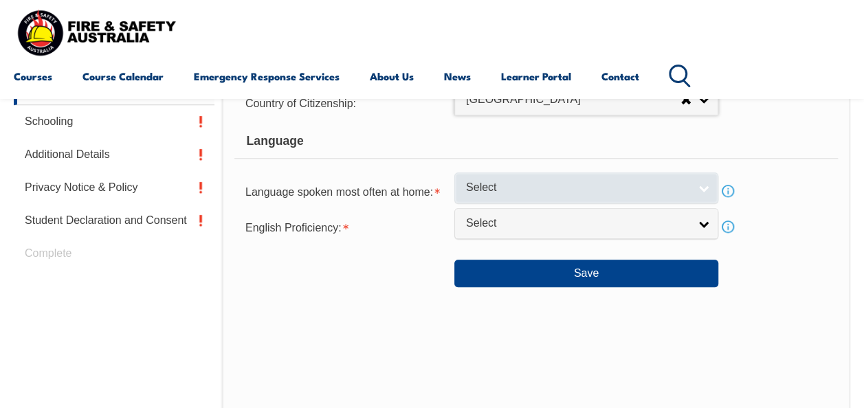
click at [555, 181] on span "Select" at bounding box center [577, 188] width 223 height 14
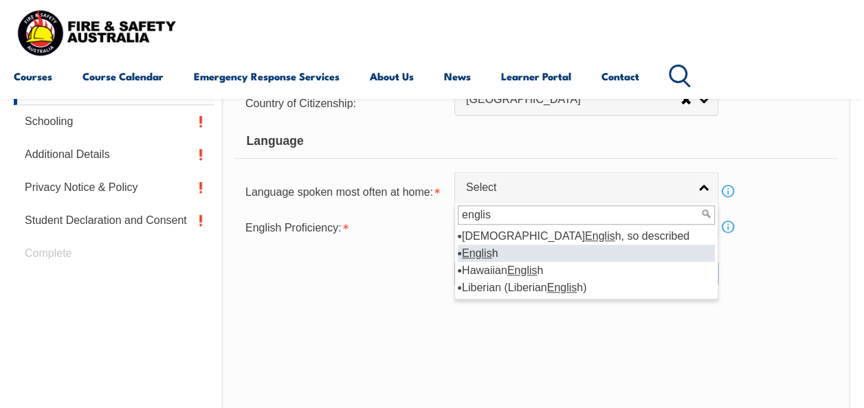
type input "englis"
click at [490, 242] on li "Aboriginal Englis h, so described" at bounding box center [586, 236] width 257 height 17
select select "8998"
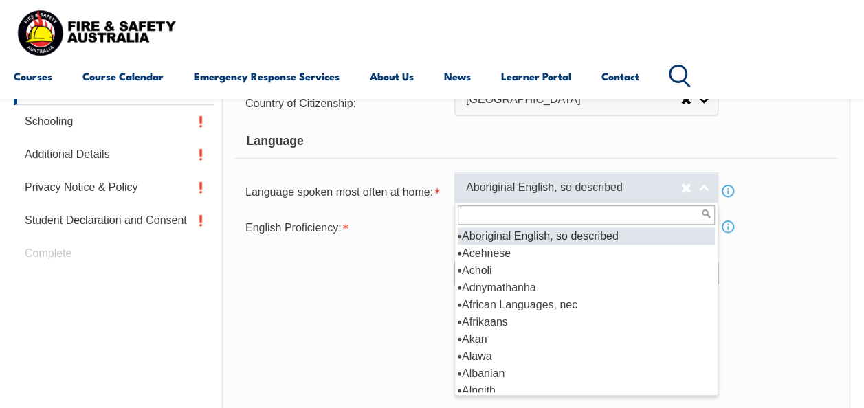
click at [694, 183] on link "Aboriginal English, so described" at bounding box center [586, 188] width 264 height 31
select select
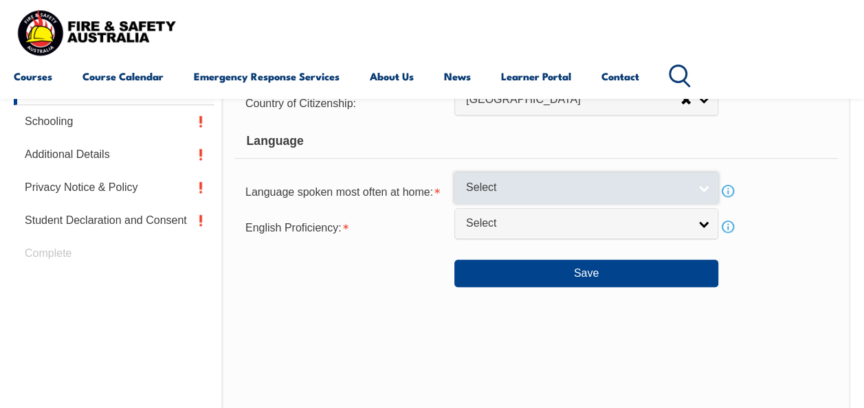
click at [619, 178] on link "Select" at bounding box center [586, 188] width 264 height 31
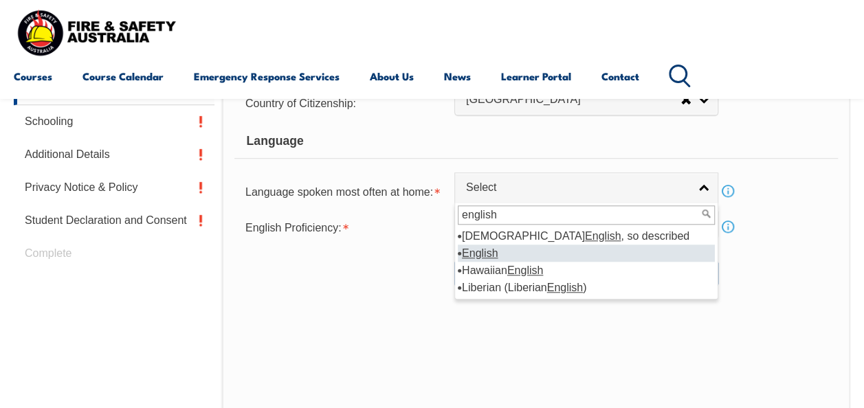
type input "english"
drag, startPoint x: 492, startPoint y: 250, endPoint x: 503, endPoint y: 250, distance: 10.3
click at [492, 249] on em "English" at bounding box center [480, 254] width 36 height 12
select select "1201"
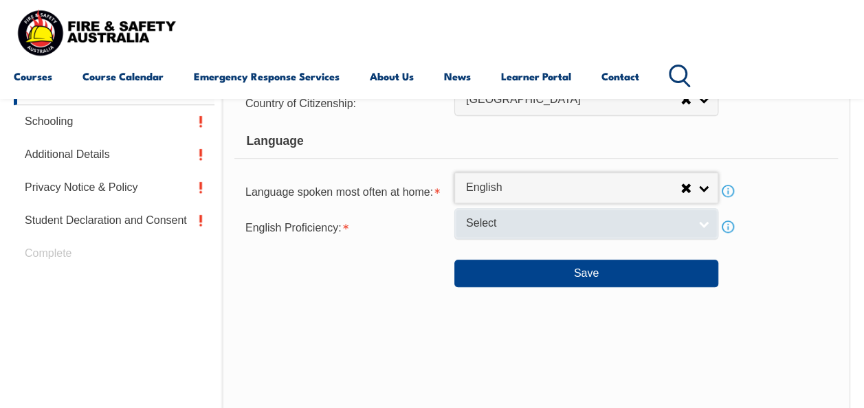
click at [515, 226] on span "Select" at bounding box center [577, 224] width 223 height 14
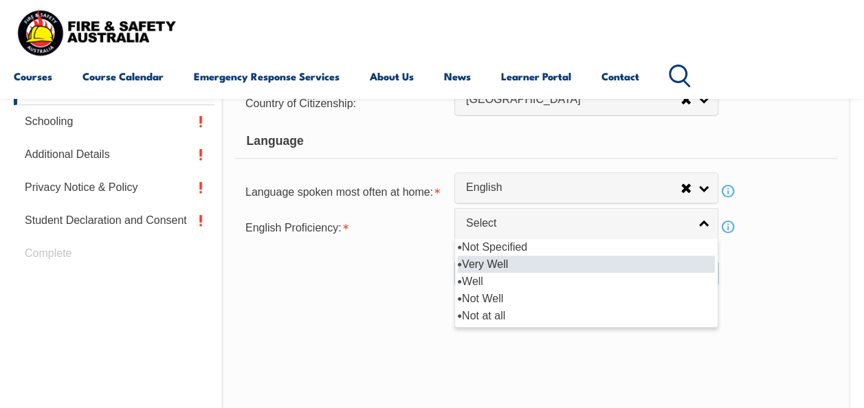
click at [507, 259] on li "Very Well" at bounding box center [586, 264] width 257 height 17
select select "1"
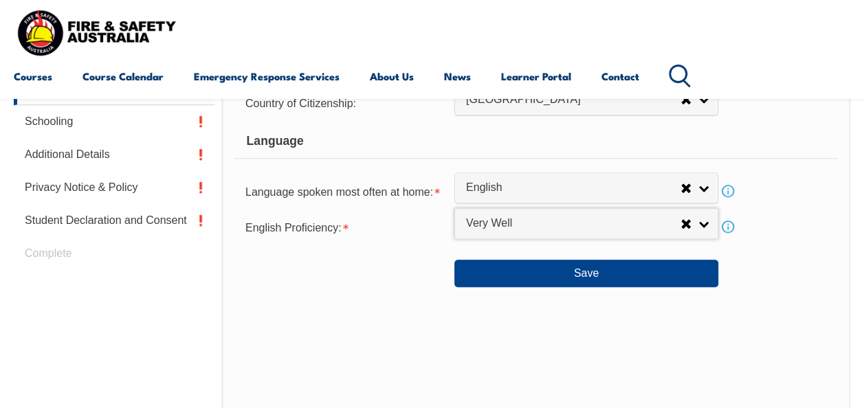
click at [622, 293] on div "Citizenship City of Birth: Country of Birth: Adelie Land (France) Afghanistan A…" at bounding box center [536, 195] width 628 height 578
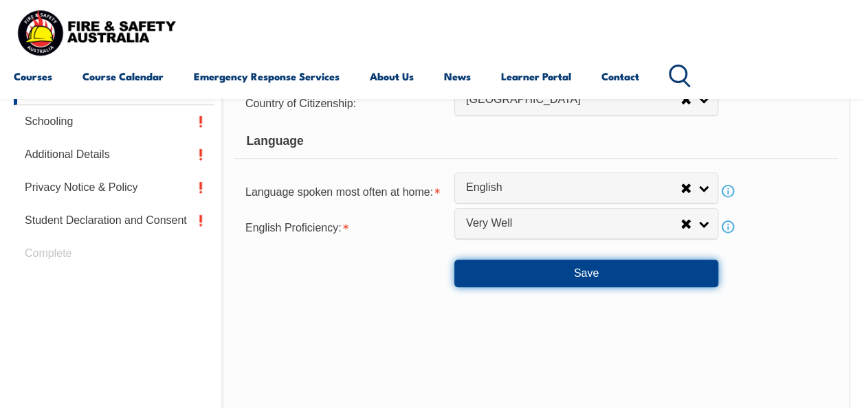
click at [605, 283] on button "Save" at bounding box center [586, 274] width 264 height 28
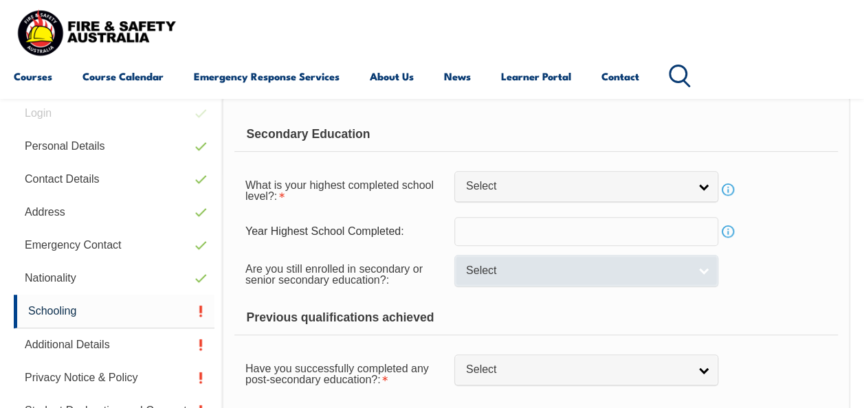
scroll to position [333, 0]
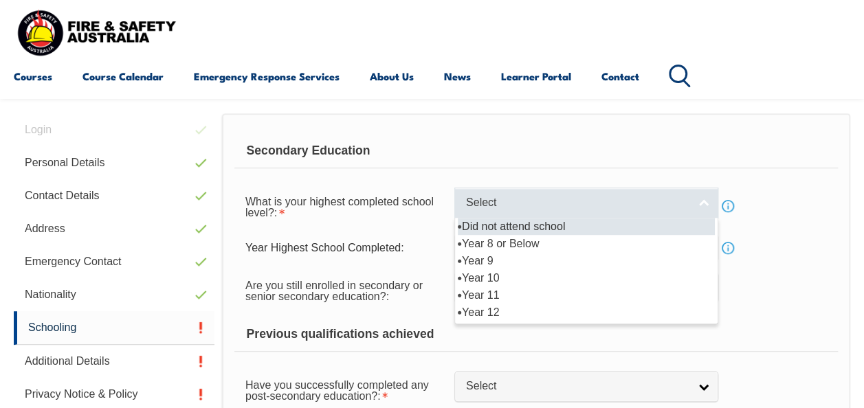
click at [689, 201] on link "Select" at bounding box center [586, 203] width 264 height 31
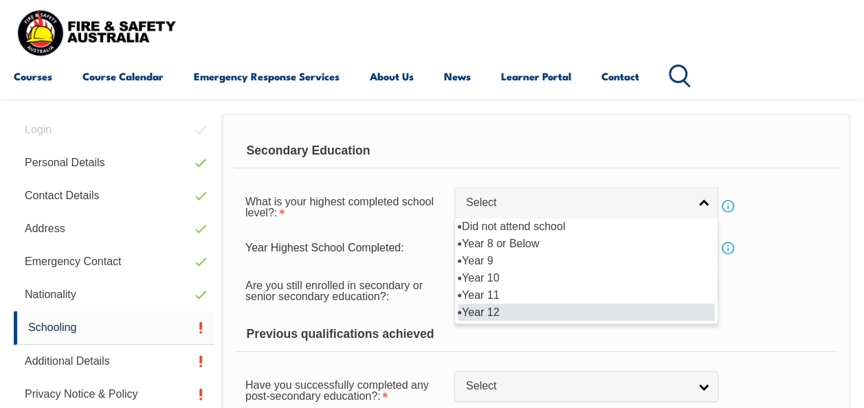
drag, startPoint x: 508, startPoint y: 311, endPoint x: 531, endPoint y: 314, distance: 22.9
click at [508, 309] on li "Year 12" at bounding box center [586, 312] width 257 height 17
select select "12"
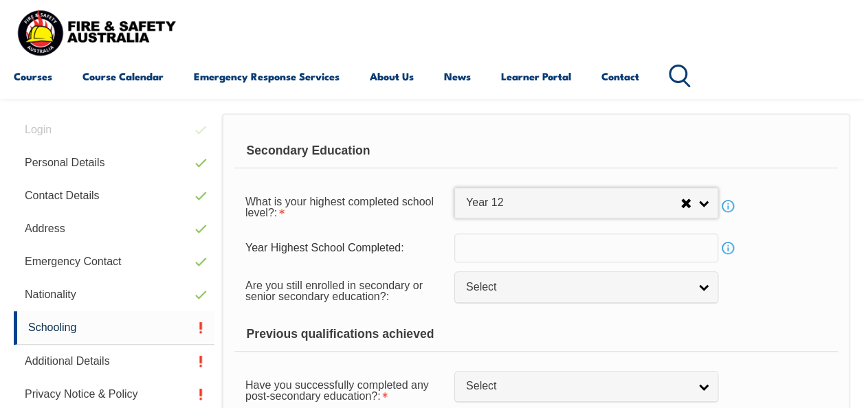
click at [561, 248] on input "text" at bounding box center [586, 248] width 264 height 29
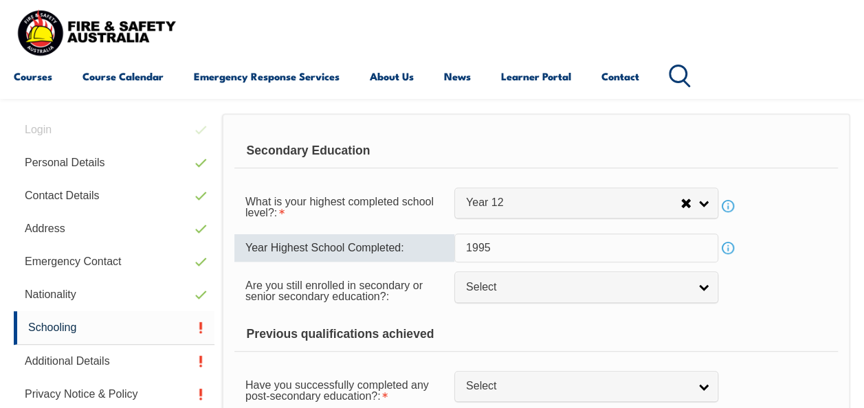
type input "1995"
click at [552, 307] on div "Are you still enrolled in secondary or senior secondary education?: Not Specifi…" at bounding box center [536, 290] width 604 height 39
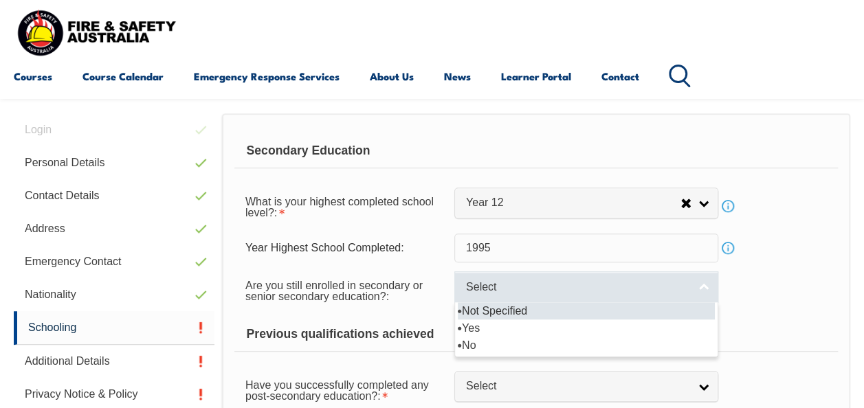
click at [550, 291] on span "Select" at bounding box center [577, 288] width 223 height 14
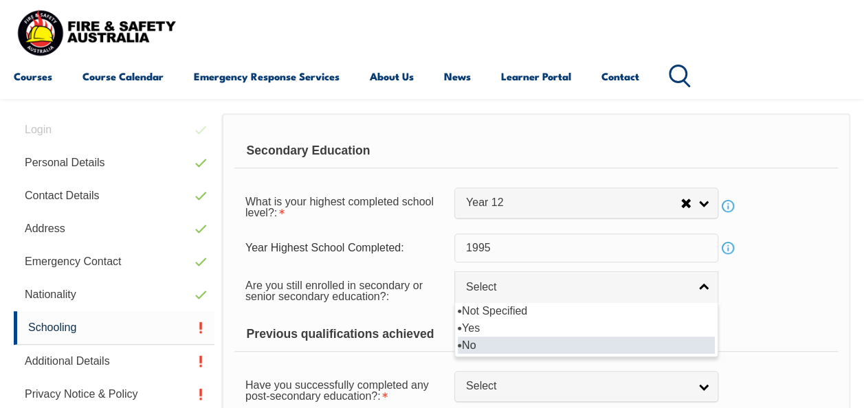
drag, startPoint x: 535, startPoint y: 340, endPoint x: 557, endPoint y: 335, distance: 22.5
click at [534, 339] on li "No" at bounding box center [586, 345] width 257 height 17
select select "false"
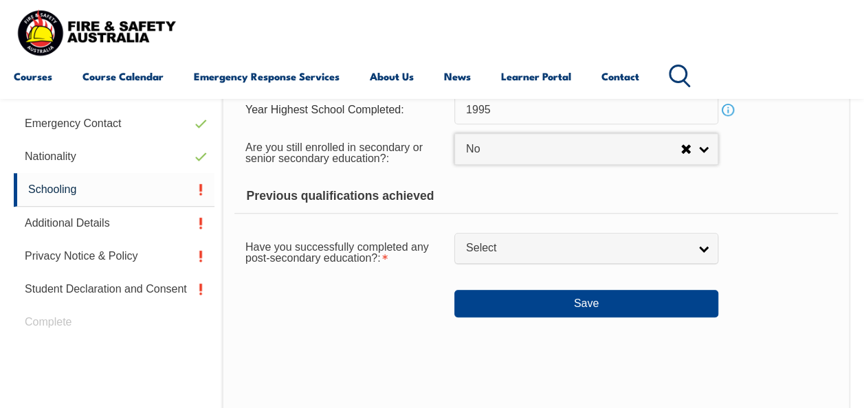
scroll to position [470, 0]
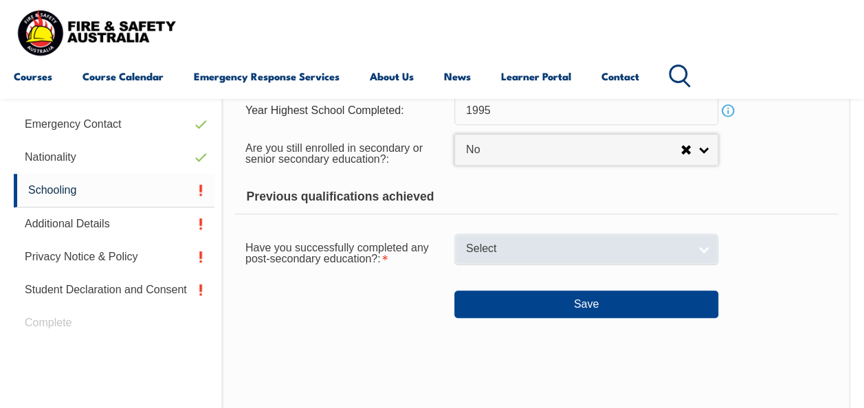
click at [577, 244] on span "Select" at bounding box center [577, 249] width 223 height 14
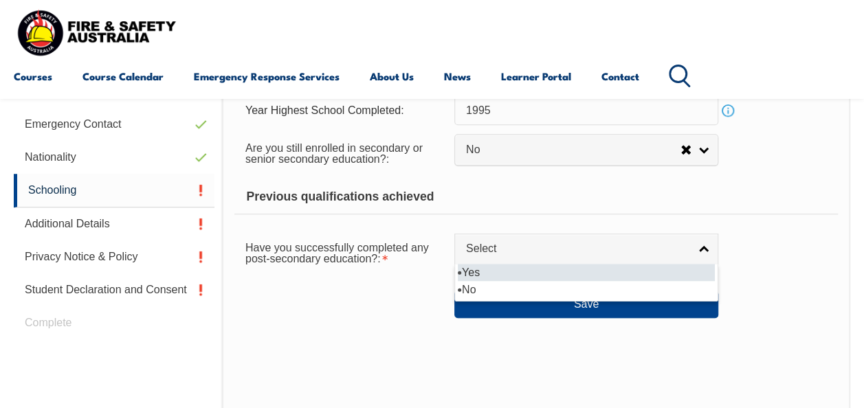
click at [543, 270] on li "Yes" at bounding box center [586, 272] width 257 height 17
select select "true"
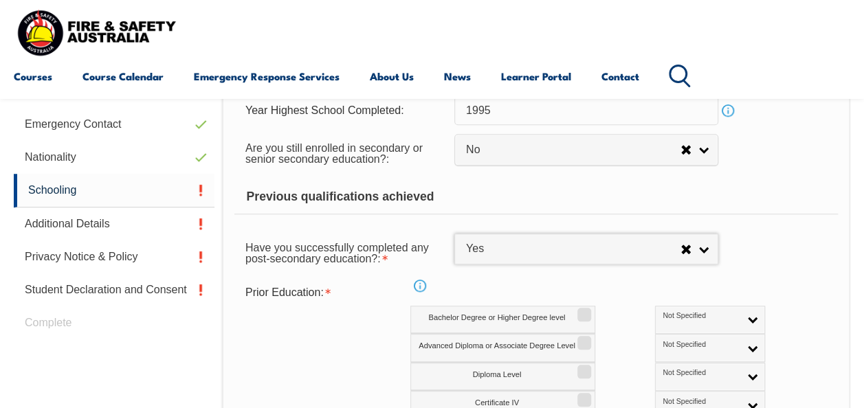
scroll to position [608, 0]
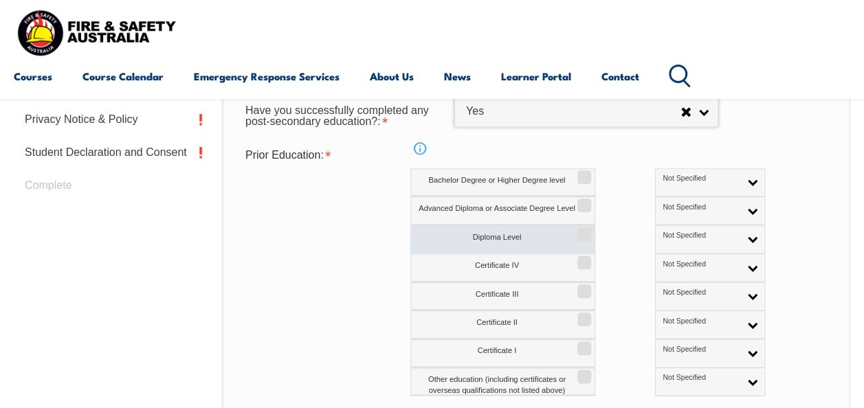
click at [583, 230] on input "Diploma Level" at bounding box center [582, 229] width 8 height 1
checkbox input "true"
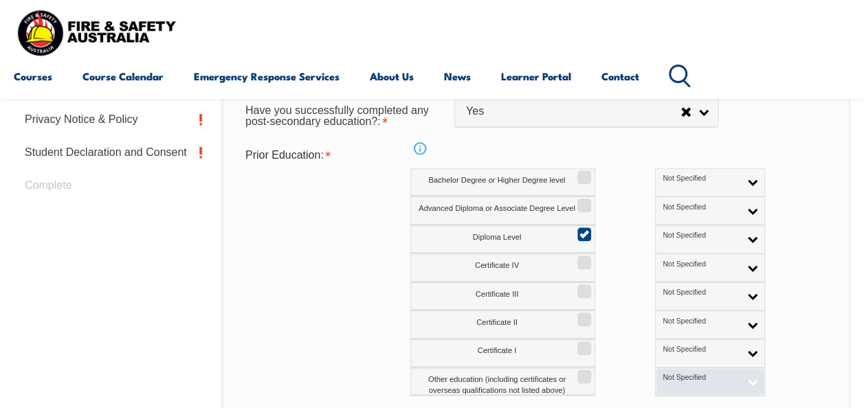
scroll to position [677, 0]
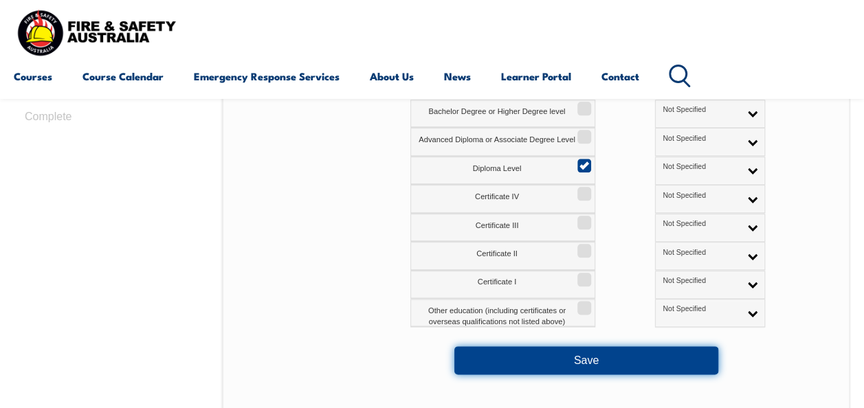
click at [602, 355] on button "Save" at bounding box center [586, 361] width 264 height 28
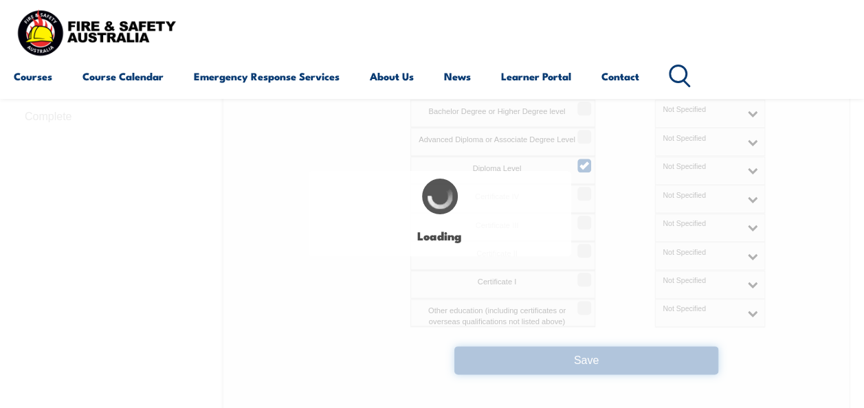
select select
select select "false"
select select "true"
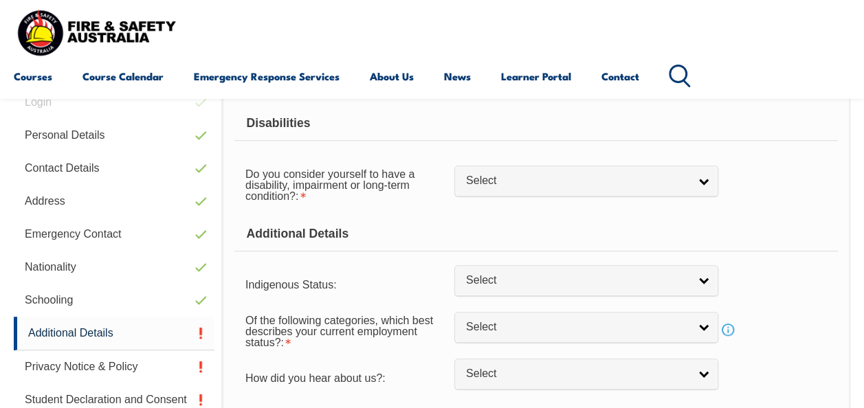
scroll to position [333, 0]
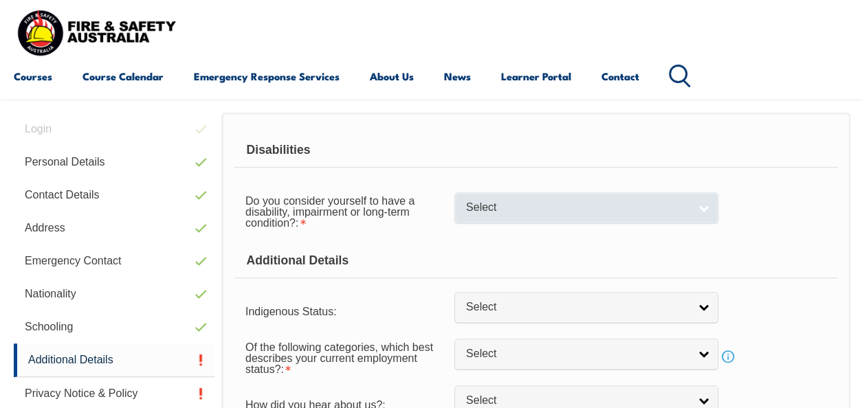
click at [705, 212] on link "Select" at bounding box center [586, 208] width 264 height 31
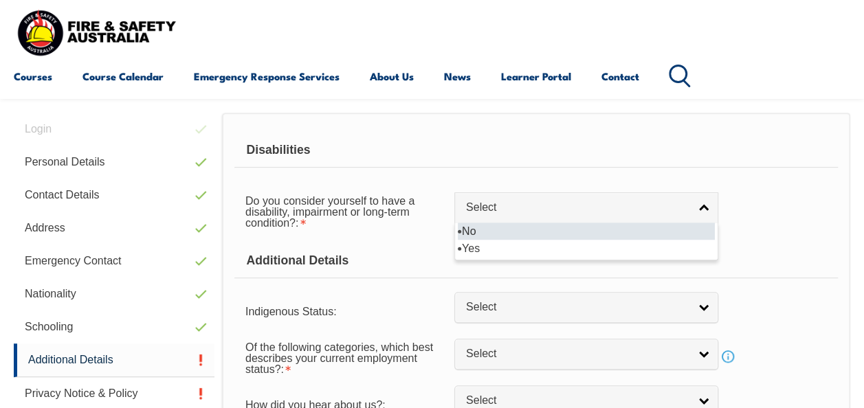
click at [650, 229] on li "No" at bounding box center [586, 231] width 257 height 17
select select "false"
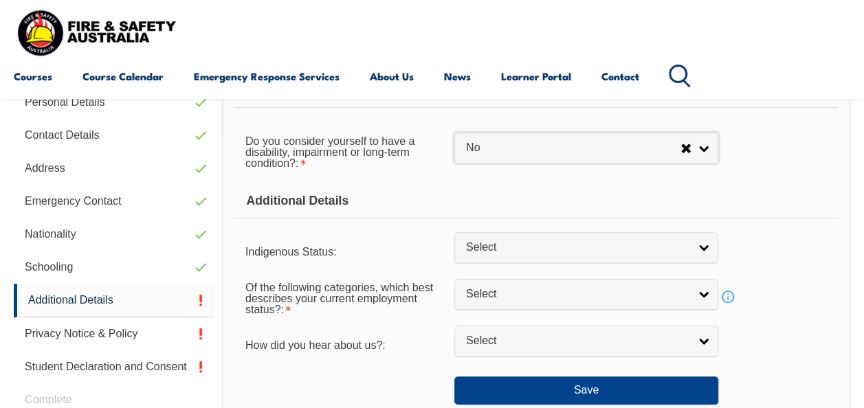
scroll to position [471, 0]
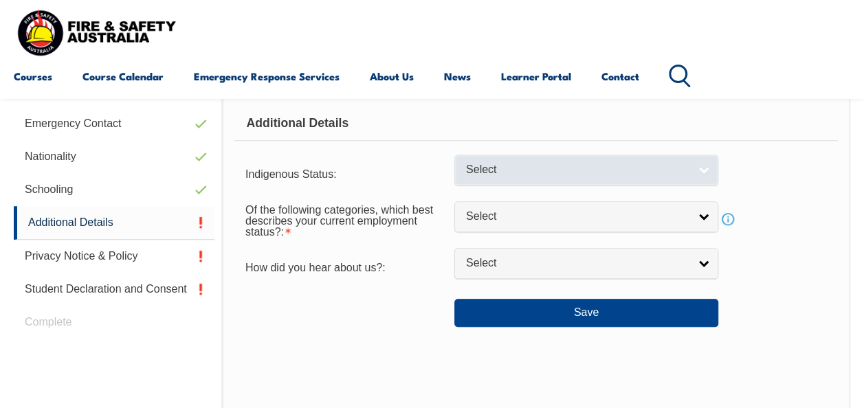
click at [710, 173] on link "Select" at bounding box center [586, 170] width 264 height 31
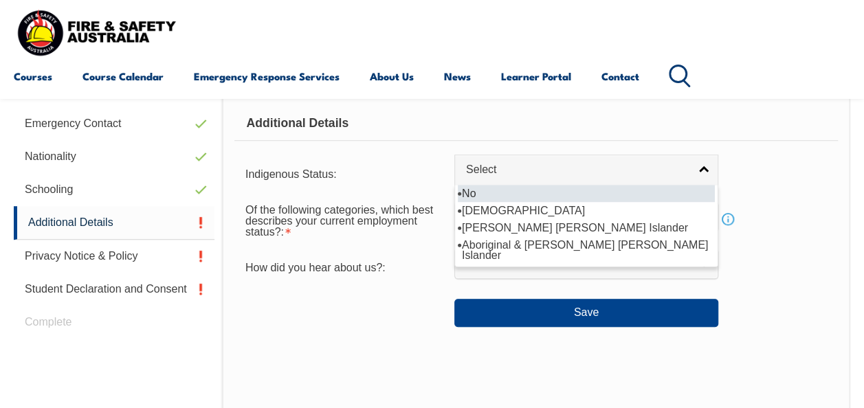
click at [620, 193] on li "No" at bounding box center [586, 193] width 257 height 17
select select "4"
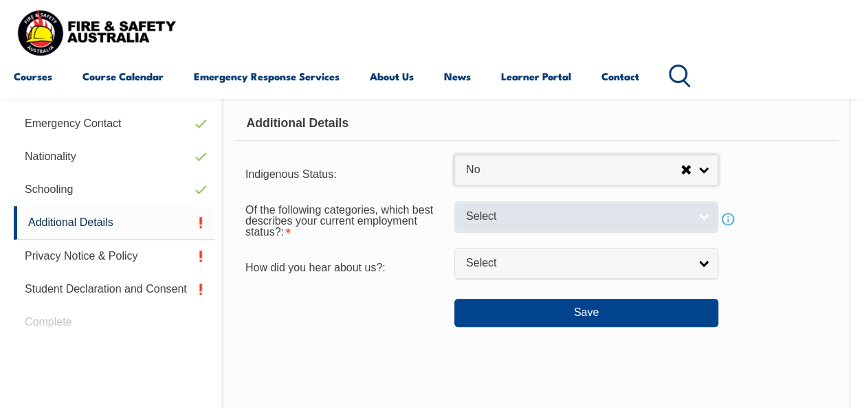
click at [605, 220] on span "Select" at bounding box center [577, 217] width 223 height 14
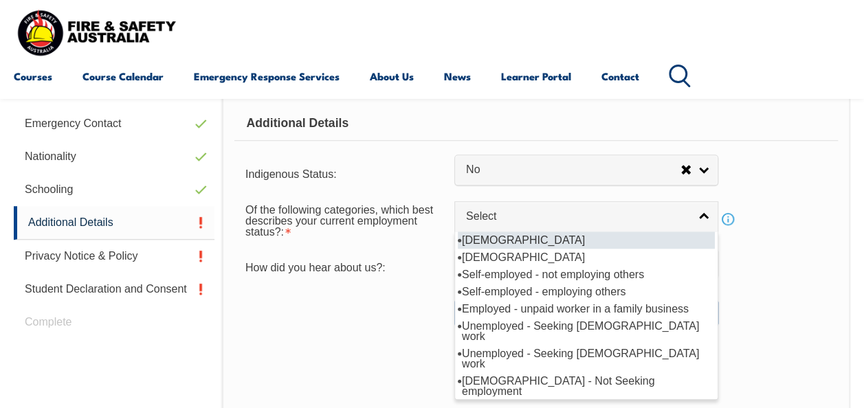
click at [550, 241] on li "[DEMOGRAPHIC_DATA]" at bounding box center [586, 240] width 257 height 17
select select "1"
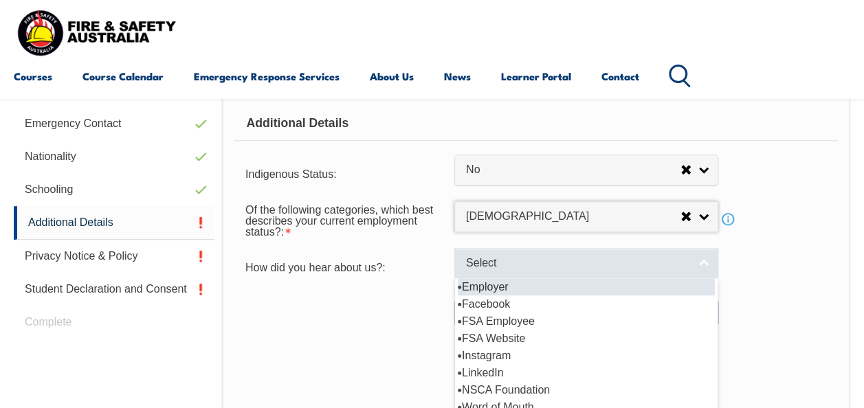
click at [554, 268] on span "Select" at bounding box center [577, 263] width 223 height 14
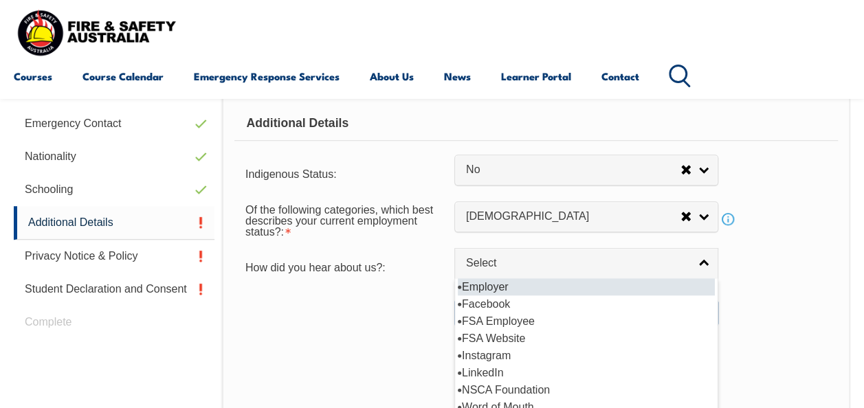
click at [533, 283] on li "Employer" at bounding box center [586, 286] width 257 height 17
select select "8019"
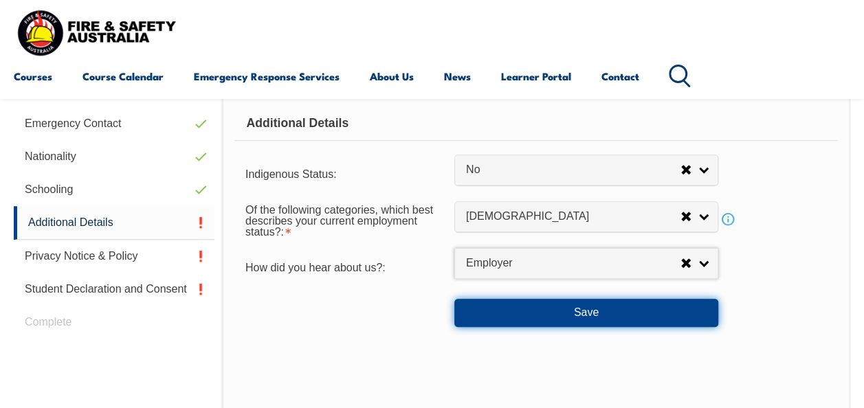
click at [614, 318] on button "Save" at bounding box center [586, 313] width 264 height 28
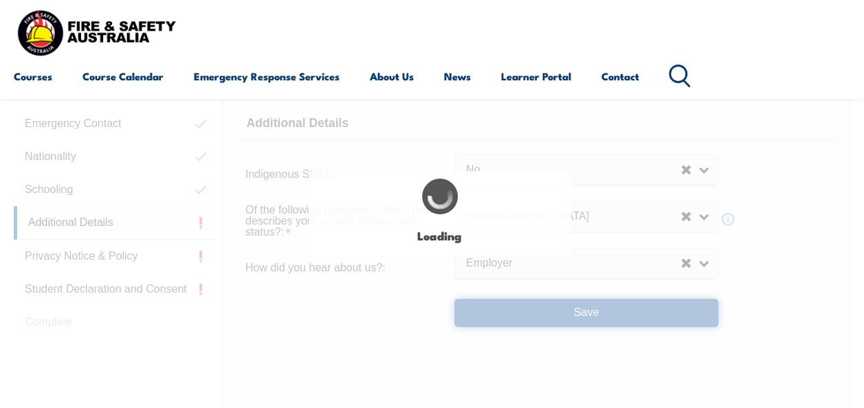
select select "false"
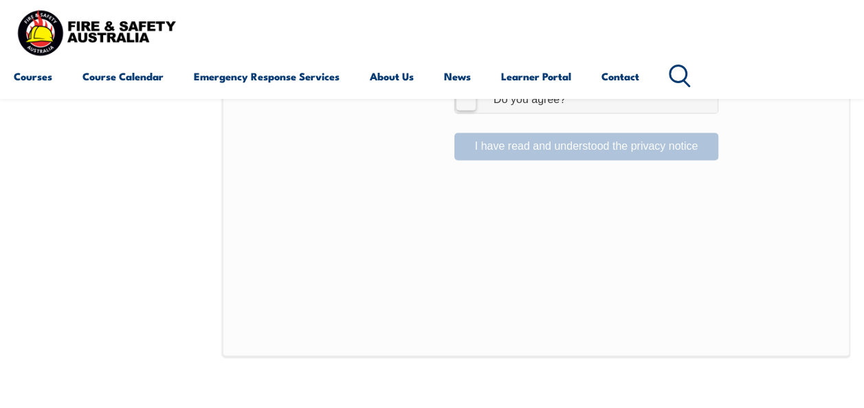
scroll to position [952, 0]
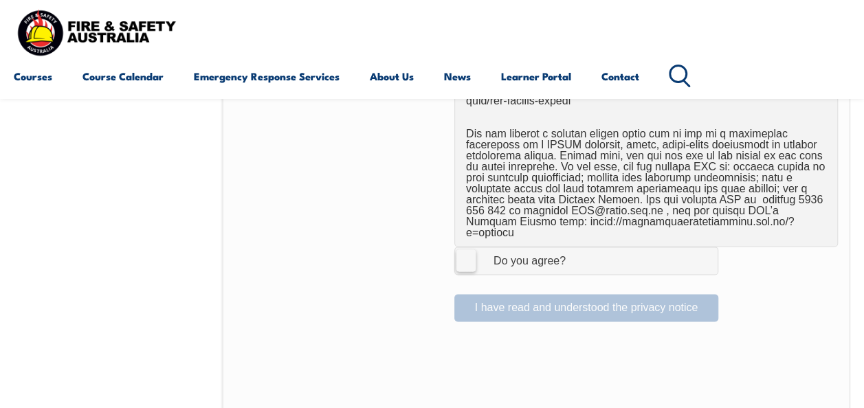
click at [469, 247] on label "I Agree Do you agree?" at bounding box center [586, 261] width 264 height 28
click at [577, 248] on input "I Agree Do you agree?" at bounding box center [588, 261] width 23 height 26
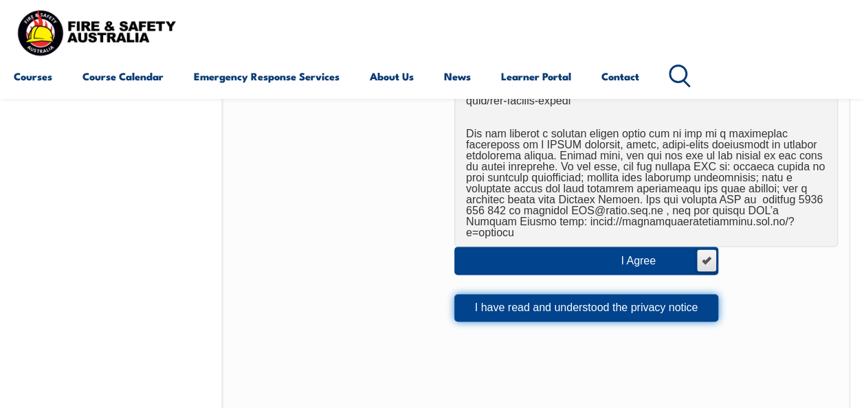
click at [615, 294] on button "I have read and understood the privacy notice" at bounding box center [586, 308] width 264 height 28
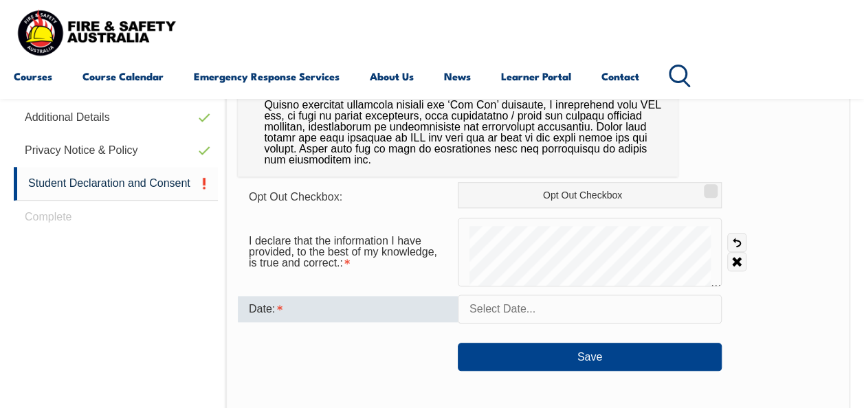
scroll to position [608, 0]
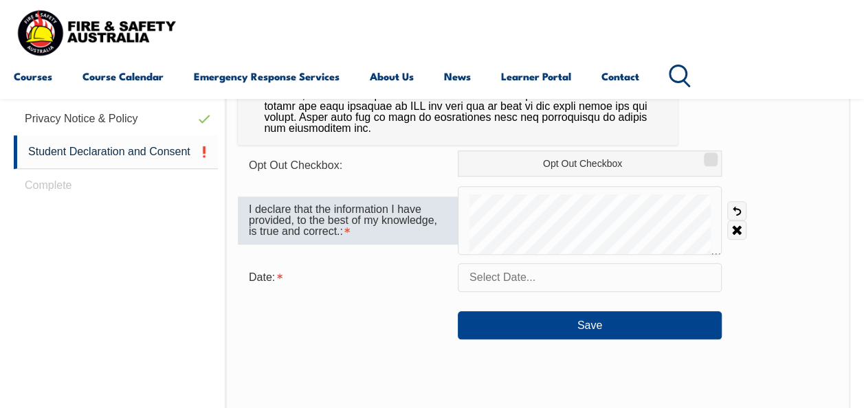
click at [316, 214] on div "I declare that the information I have provided, to the best of my knowledge, is…" at bounding box center [538, 220] width 600 height 69
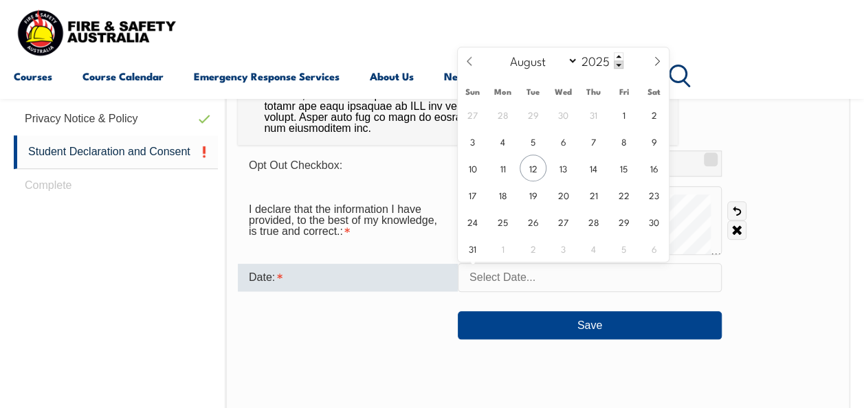
click at [520, 270] on input "text" at bounding box center [590, 277] width 264 height 29
click at [531, 171] on span "12" at bounding box center [533, 168] width 27 height 27
type input "August 12, 2025"
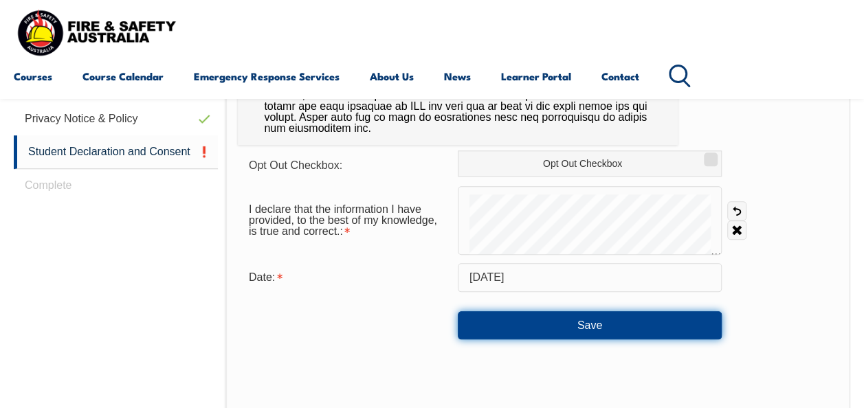
click at [603, 331] on button "Save" at bounding box center [590, 325] width 264 height 28
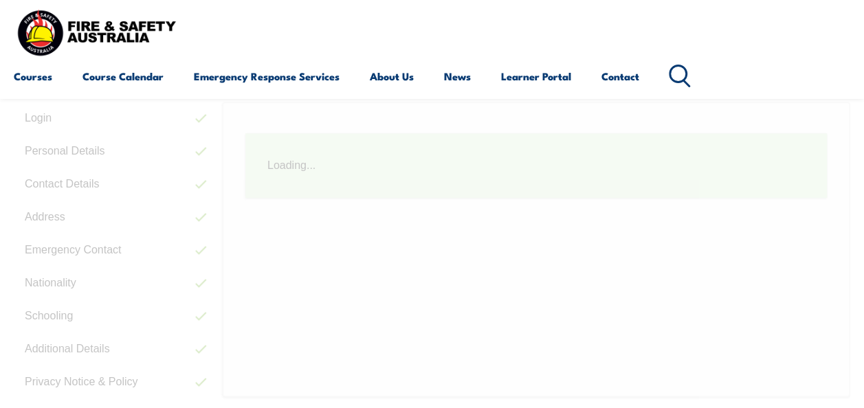
scroll to position [333, 0]
